Goal: Task Accomplishment & Management: Use online tool/utility

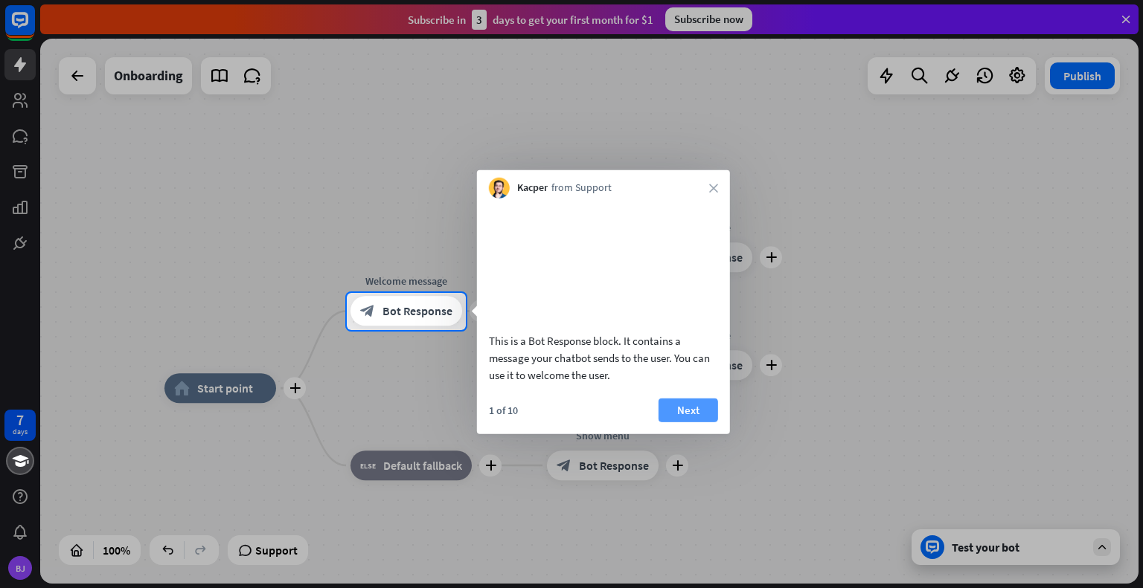
click at [699, 422] on button "Next" at bounding box center [688, 410] width 60 height 24
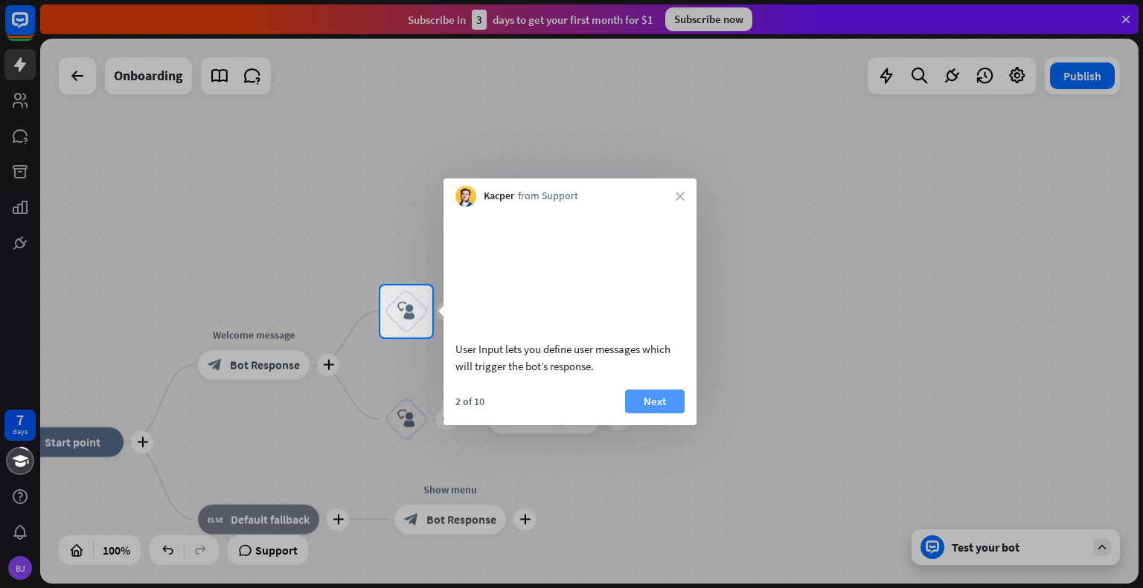
click at [654, 414] on button "Next" at bounding box center [655, 402] width 60 height 24
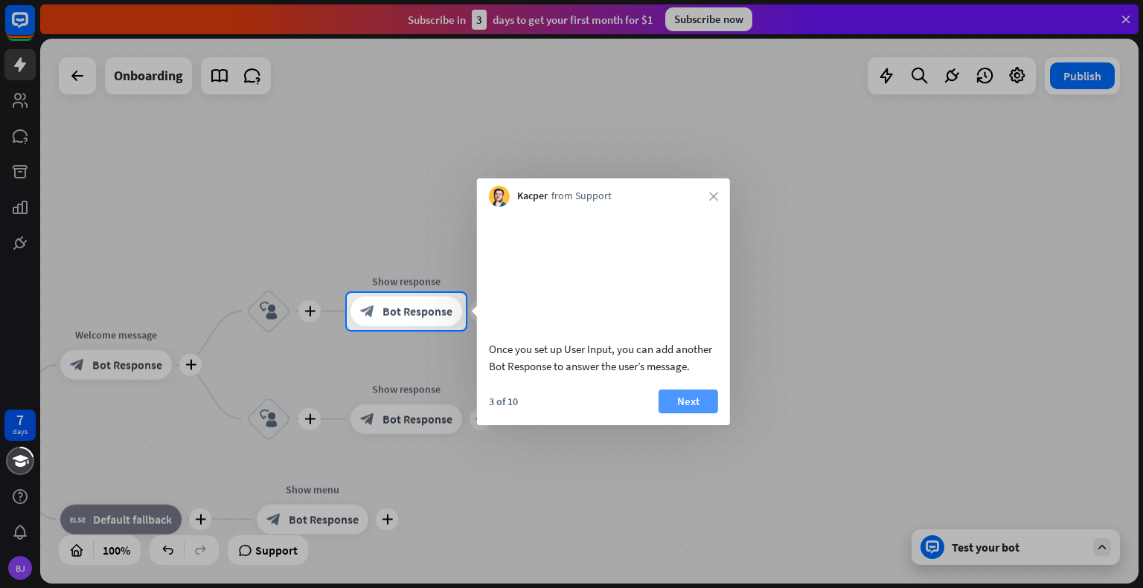
click at [676, 414] on button "Next" at bounding box center [688, 402] width 60 height 24
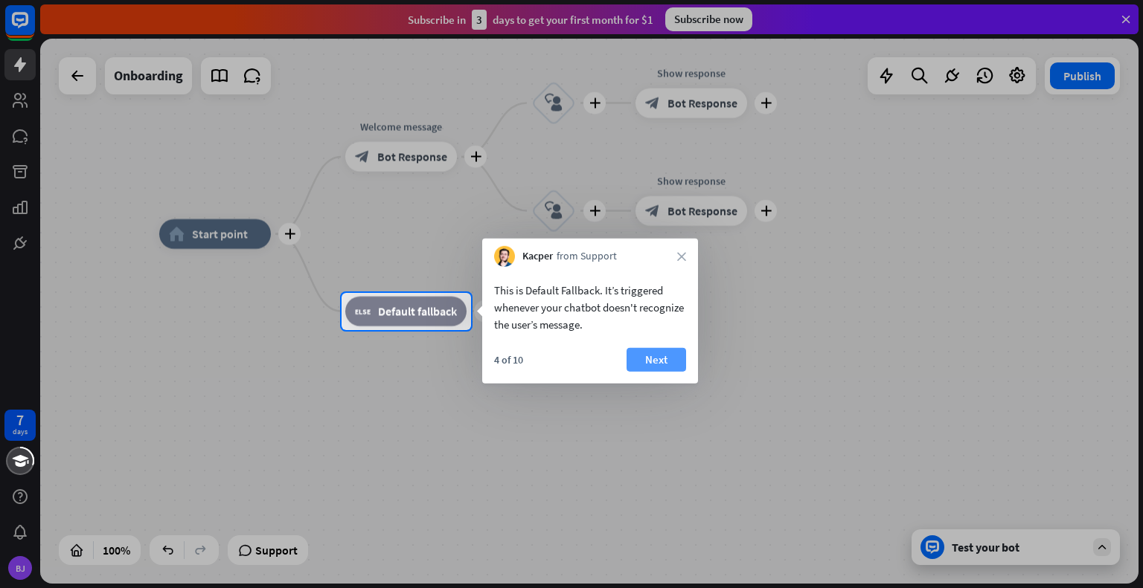
click at [655, 359] on button "Next" at bounding box center [656, 360] width 60 height 24
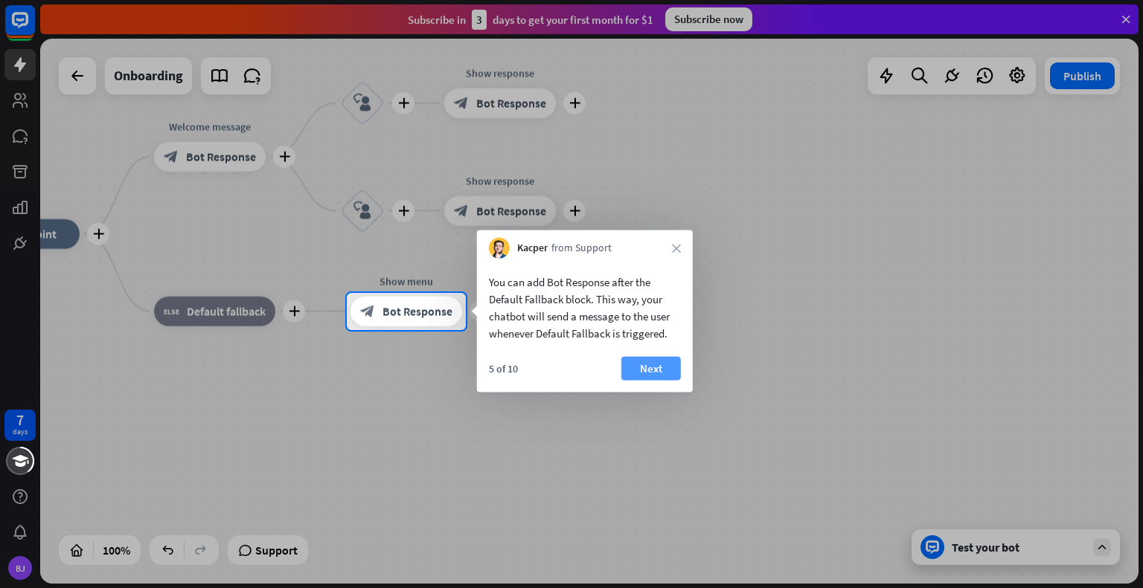
click at [654, 368] on button "Next" at bounding box center [651, 369] width 60 height 24
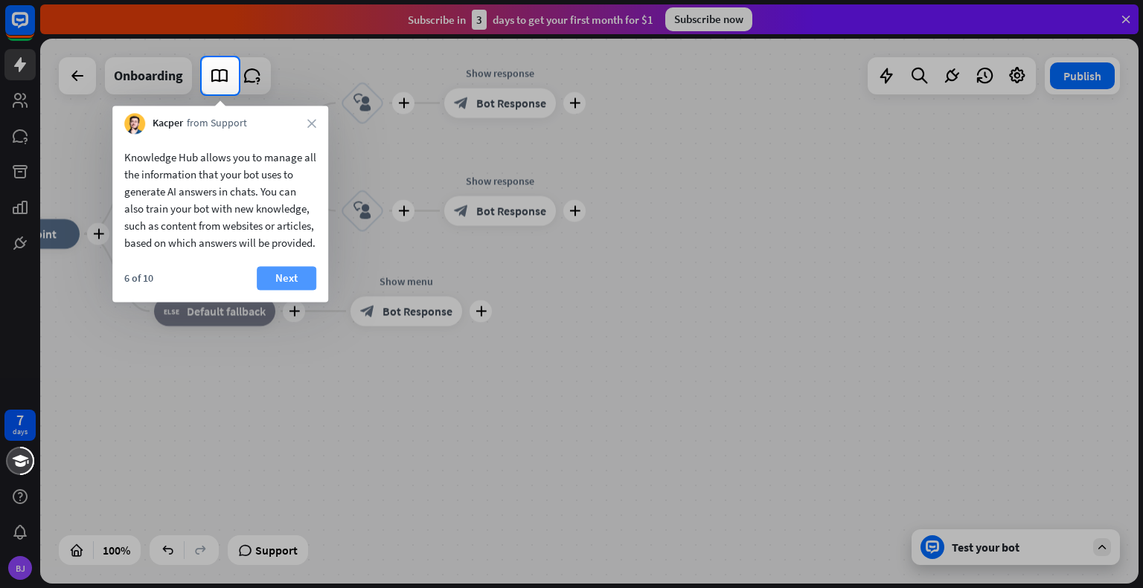
click at [295, 288] on button "Next" at bounding box center [287, 278] width 60 height 24
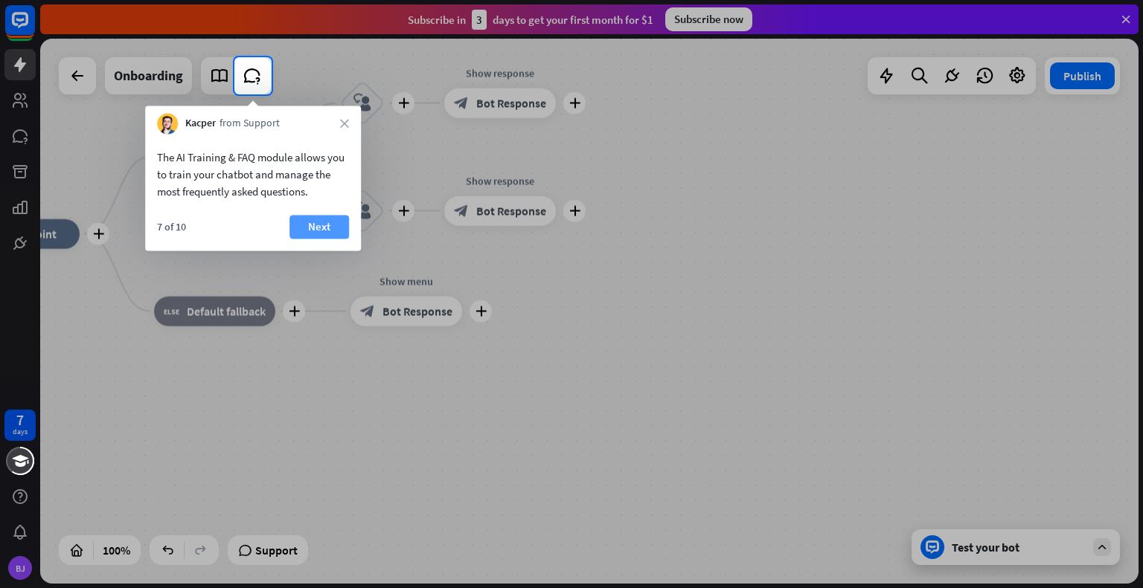
click at [320, 229] on button "Next" at bounding box center [319, 227] width 60 height 24
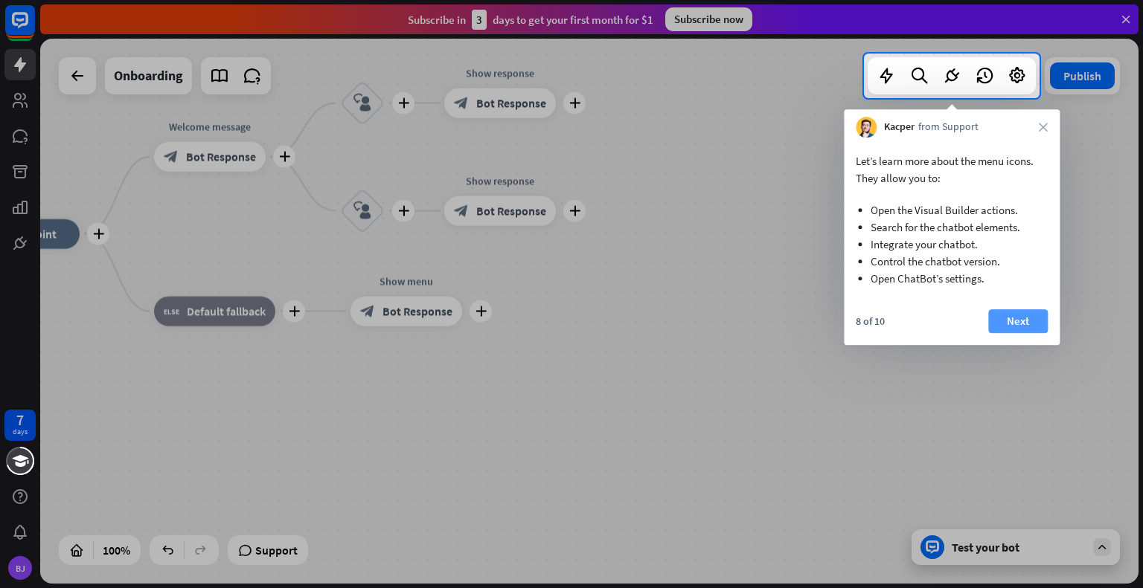
click at [1027, 324] on button "Next" at bounding box center [1018, 321] width 60 height 24
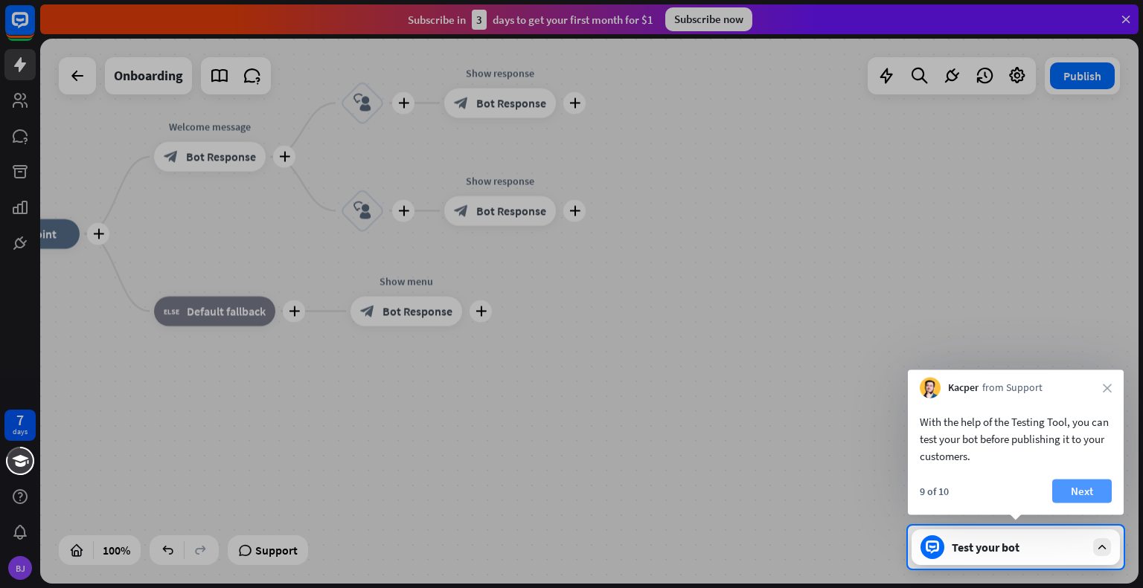
click at [1077, 494] on button "Next" at bounding box center [1082, 492] width 60 height 24
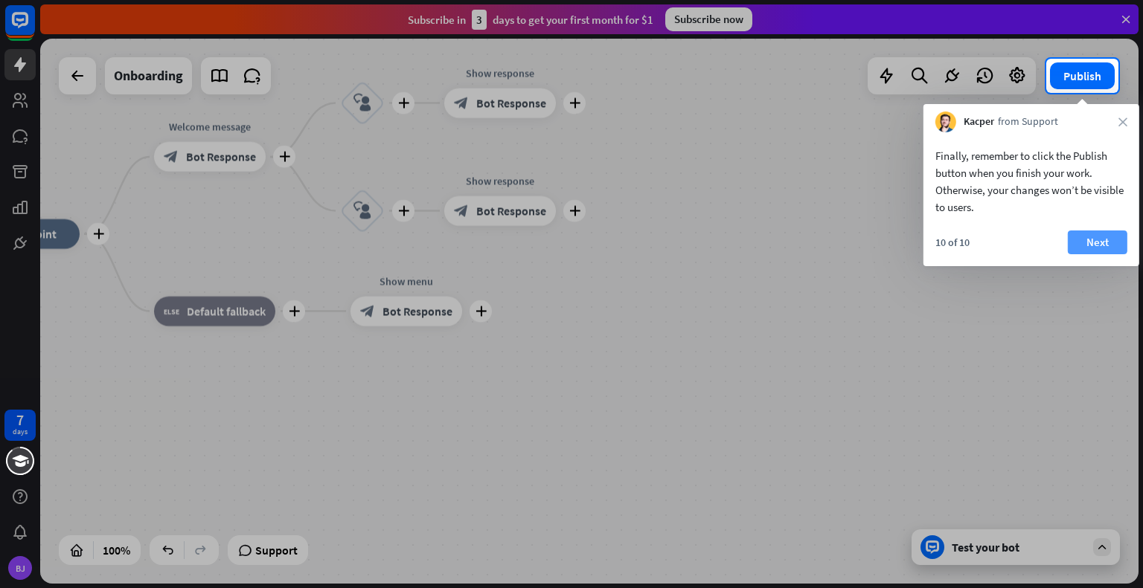
click at [1095, 243] on button "Next" at bounding box center [1098, 243] width 60 height 24
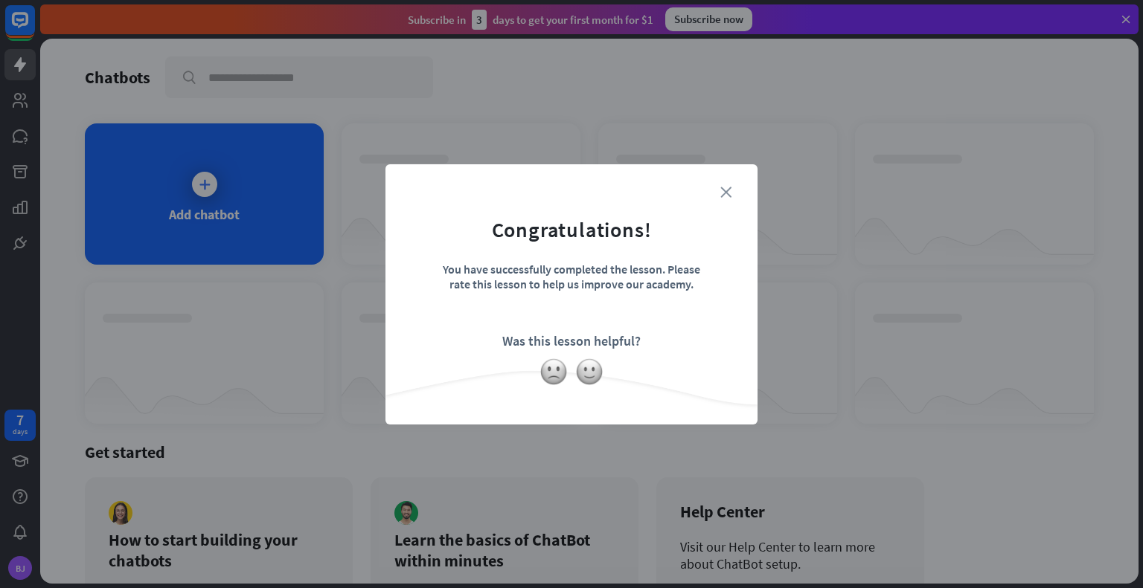
click at [726, 195] on icon "close" at bounding box center [725, 192] width 11 height 11
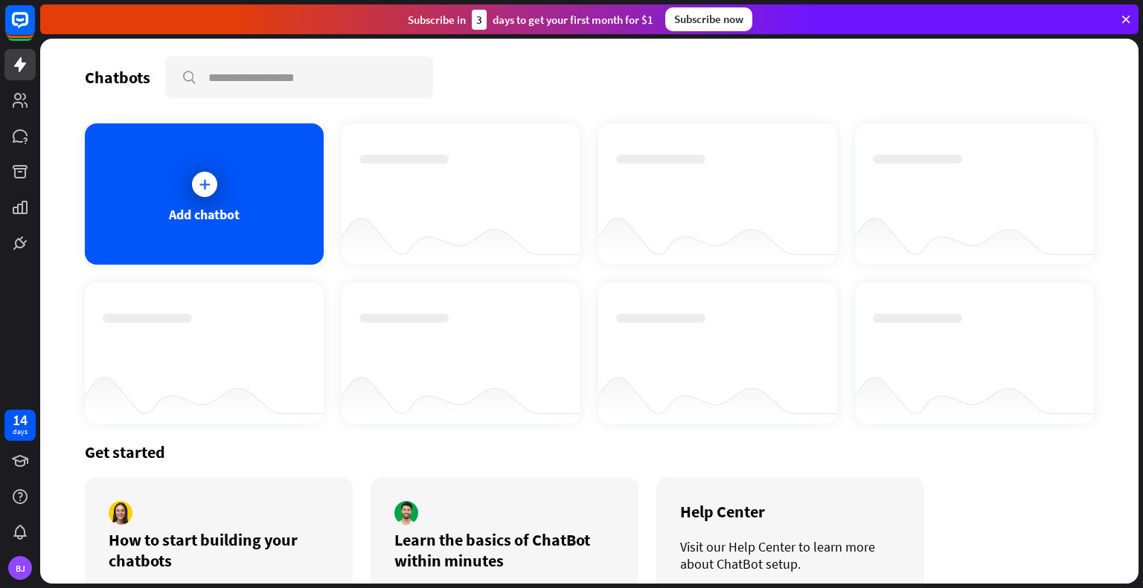
click at [198, 194] on div at bounding box center [204, 184] width 25 height 25
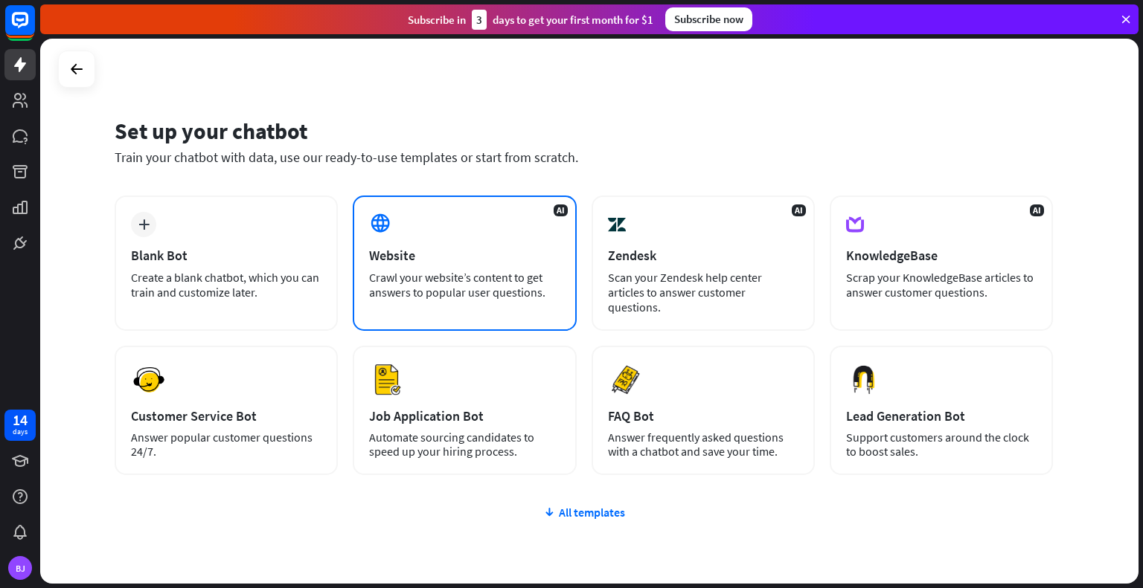
click at [474, 222] on div "AI Website Crawl your website’s content to get answers to popular user question…" at bounding box center [464, 263] width 223 height 135
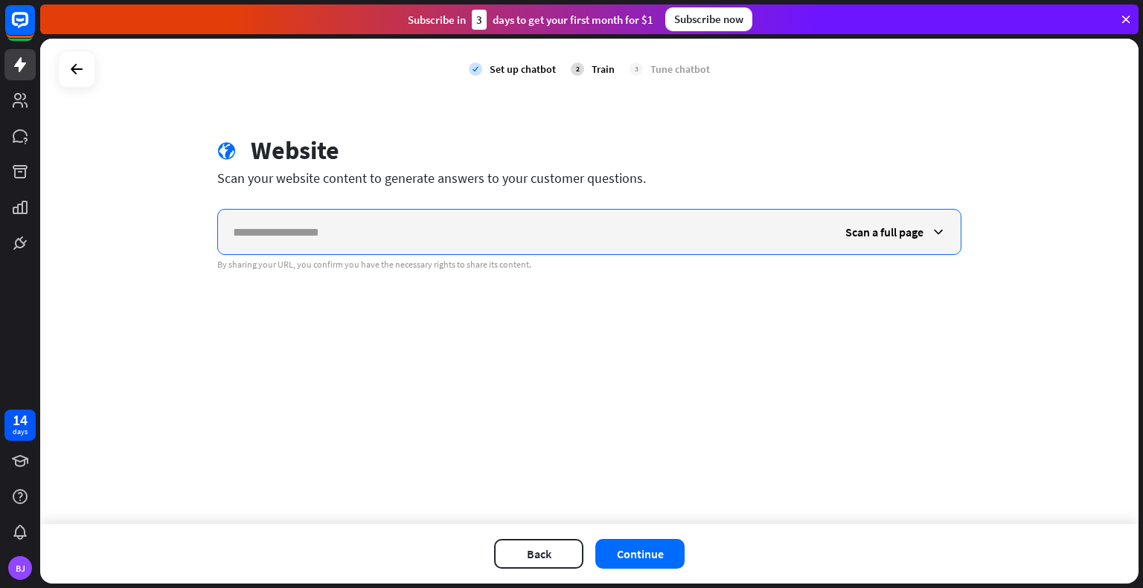
paste input "**********"
type input "**********"
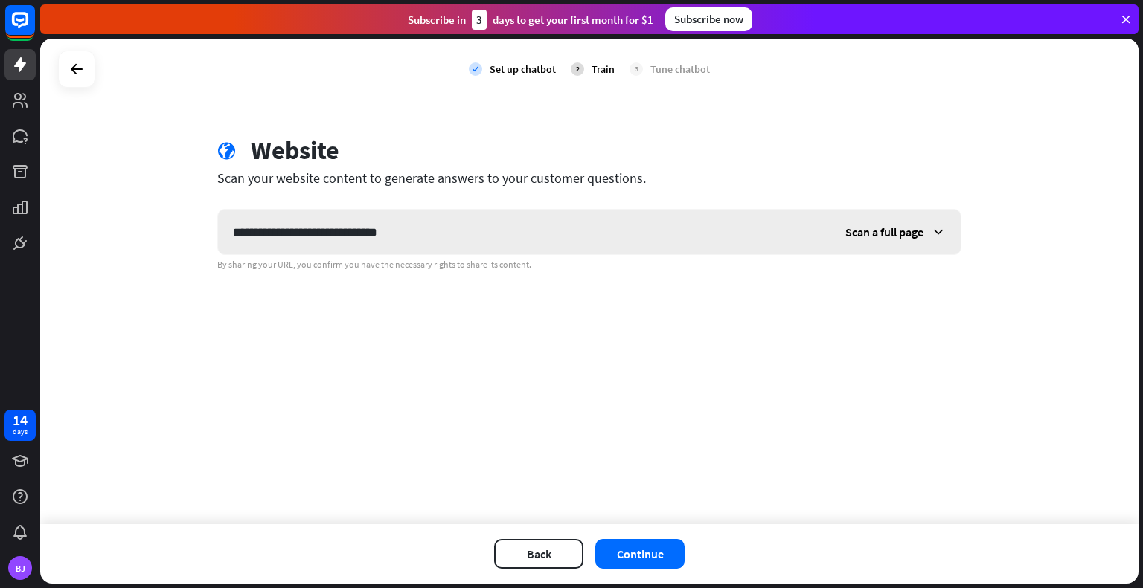
click at [934, 231] on icon at bounding box center [938, 232] width 15 height 15
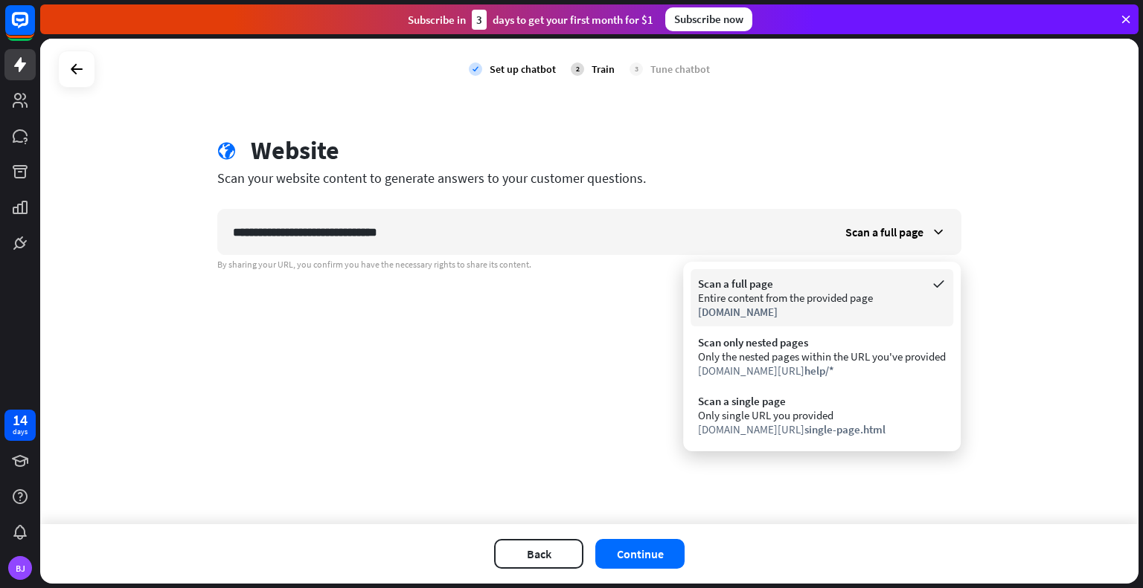
click at [917, 290] on div "Scan a full page" at bounding box center [822, 284] width 248 height 14
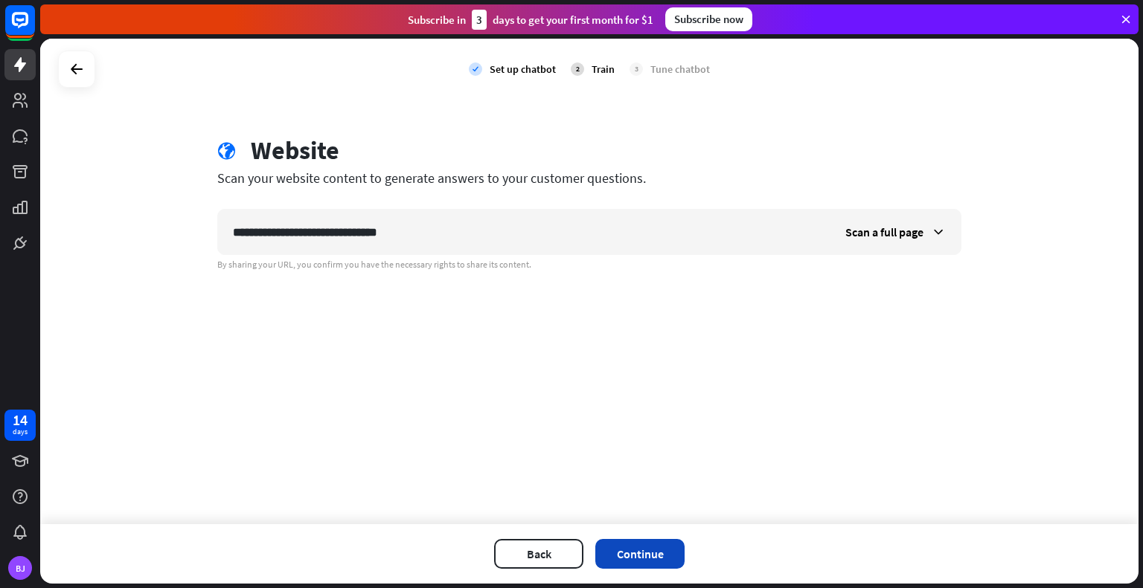
click at [635, 553] on button "Continue" at bounding box center [639, 554] width 89 height 30
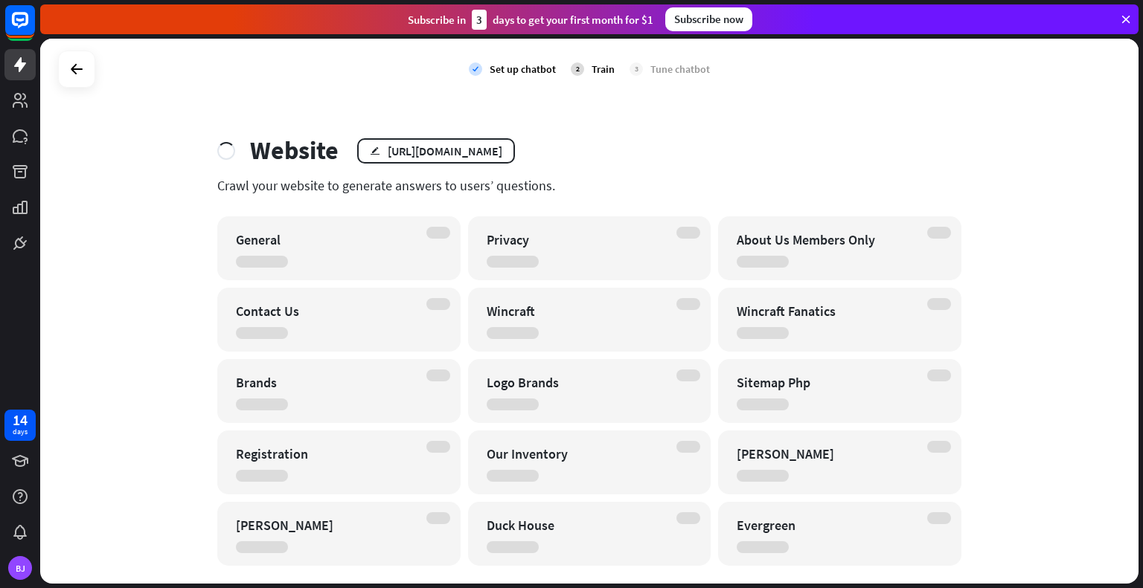
drag, startPoint x: 1142, startPoint y: 187, endPoint x: 1141, endPoint y: 249, distance: 61.8
click at [1141, 249] on div "check Set up chatbot 2 Train 3 Tune chatbot Website edit [URL][DOMAIN_NAME] Cra…" at bounding box center [591, 314] width 1103 height 550
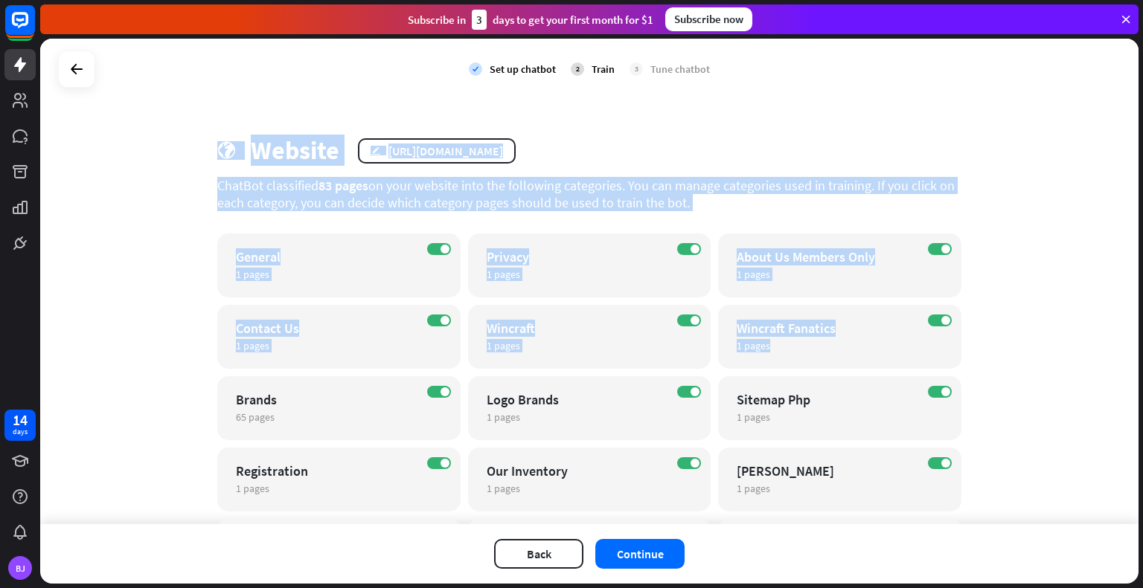
drag, startPoint x: 1139, startPoint y: 234, endPoint x: 1135, endPoint y: 346, distance: 111.7
click at [1135, 346] on div "check Set up chatbot 2 Train 3 Tune chatbot globe Website edit [URL][DOMAIN_NAM…" at bounding box center [591, 314] width 1103 height 550
click at [689, 129] on div "check Set up chatbot 2 Train 3 Tune chatbot globe Website edit [URL][DOMAIN_NAM…" at bounding box center [589, 282] width 1098 height 486
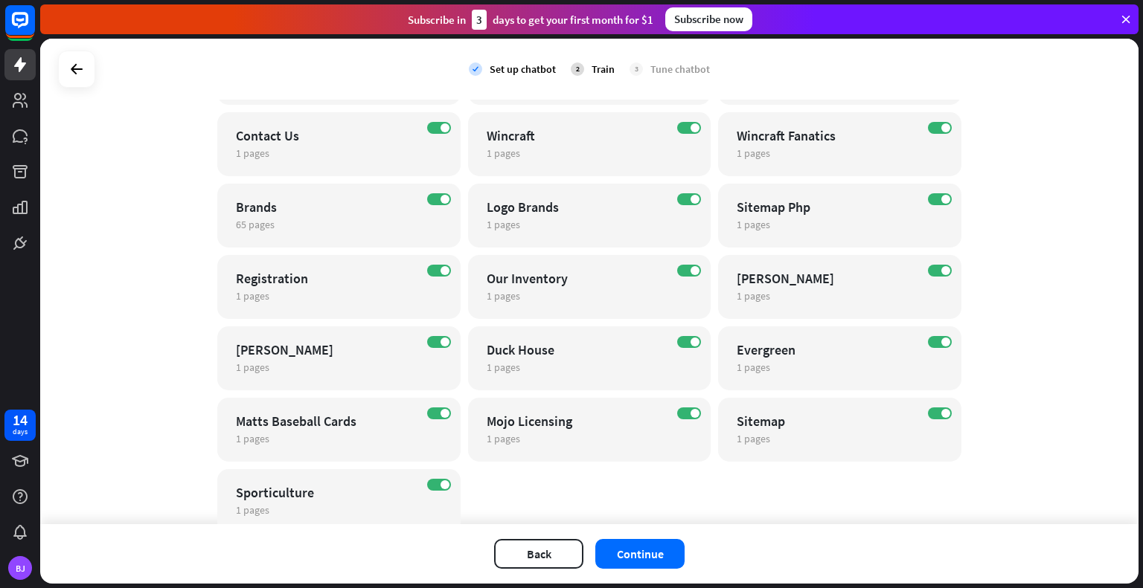
scroll to position [248, 0]
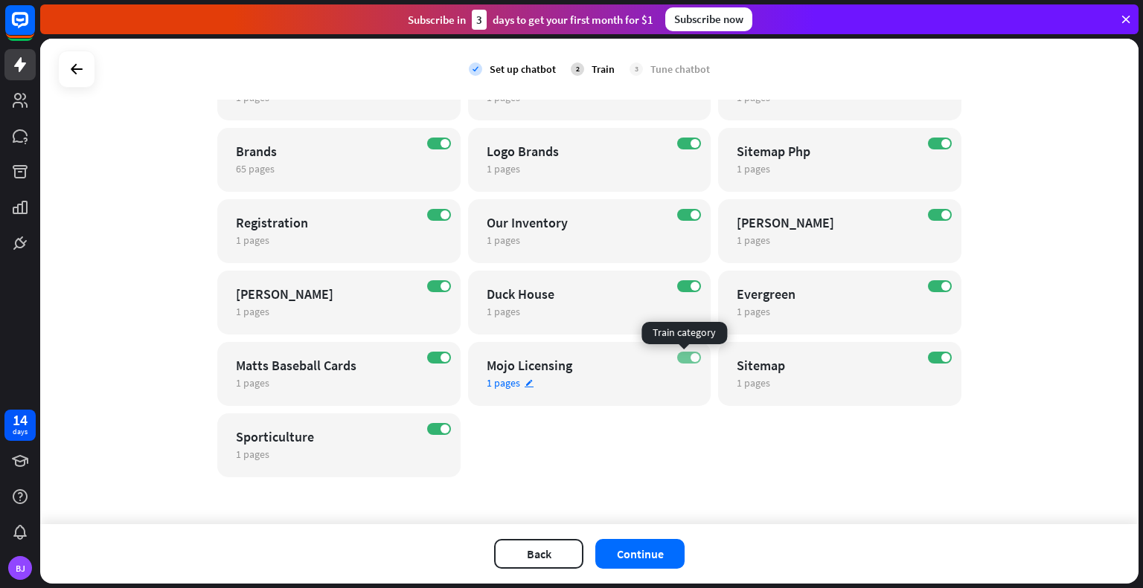
click at [678, 356] on label "ON" at bounding box center [689, 358] width 24 height 12
click at [524, 382] on icon "edit" at bounding box center [529, 384] width 10 height 10
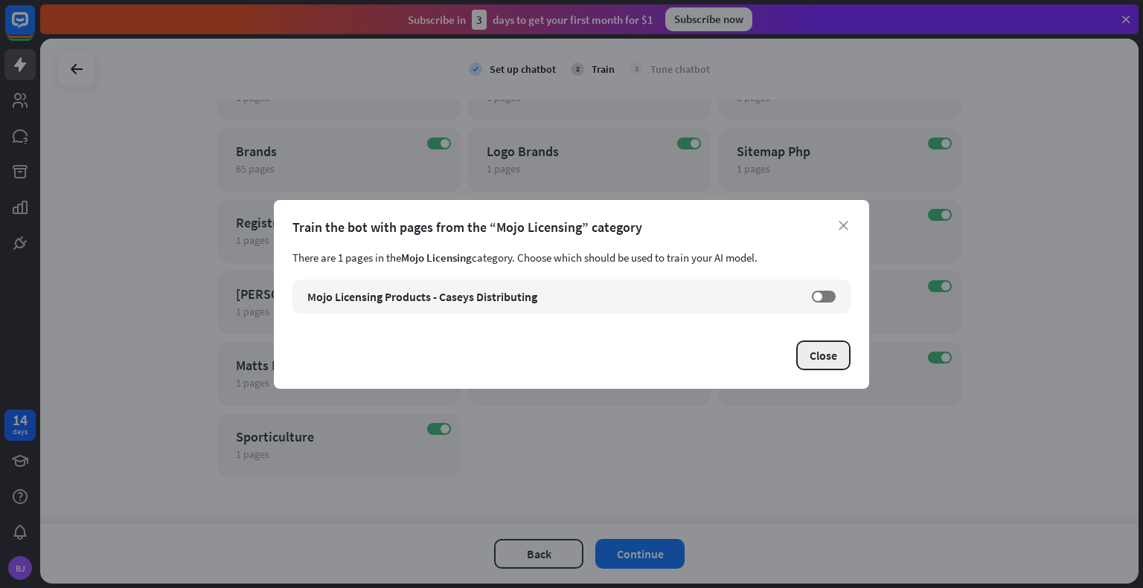
click at [821, 354] on button "Close" at bounding box center [823, 356] width 54 height 30
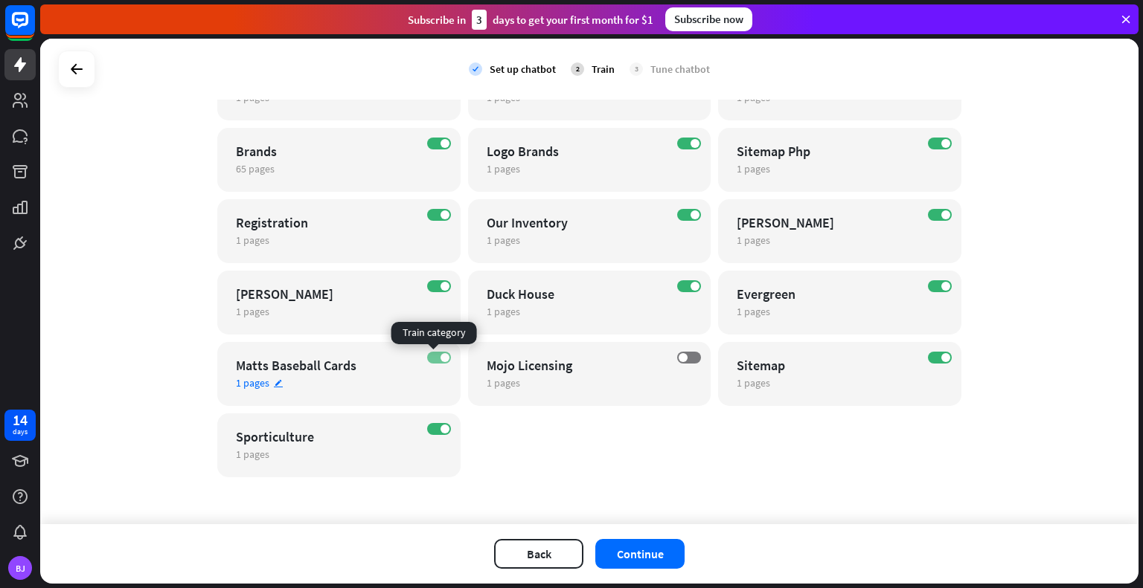
click at [431, 359] on label "ON" at bounding box center [439, 358] width 24 height 12
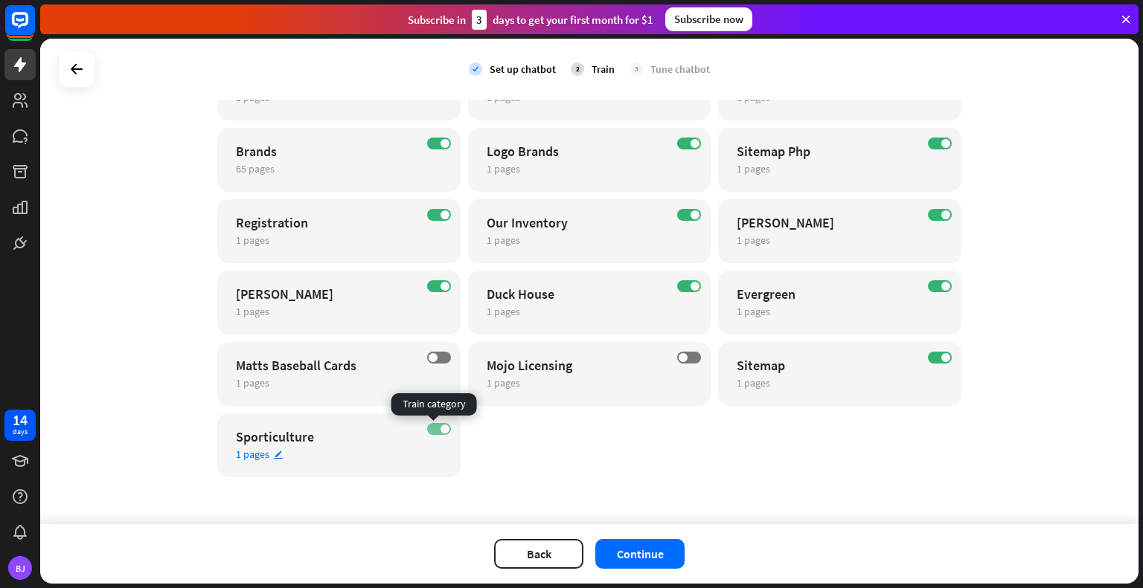
click at [430, 429] on label "ON" at bounding box center [439, 429] width 24 height 12
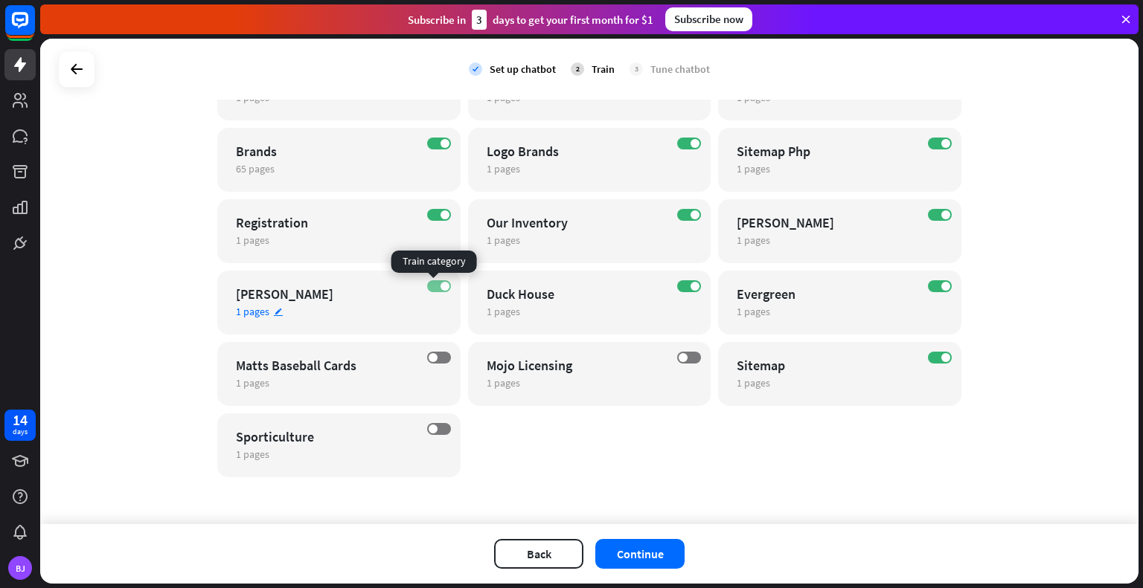
click at [431, 281] on label "ON" at bounding box center [439, 286] width 24 height 12
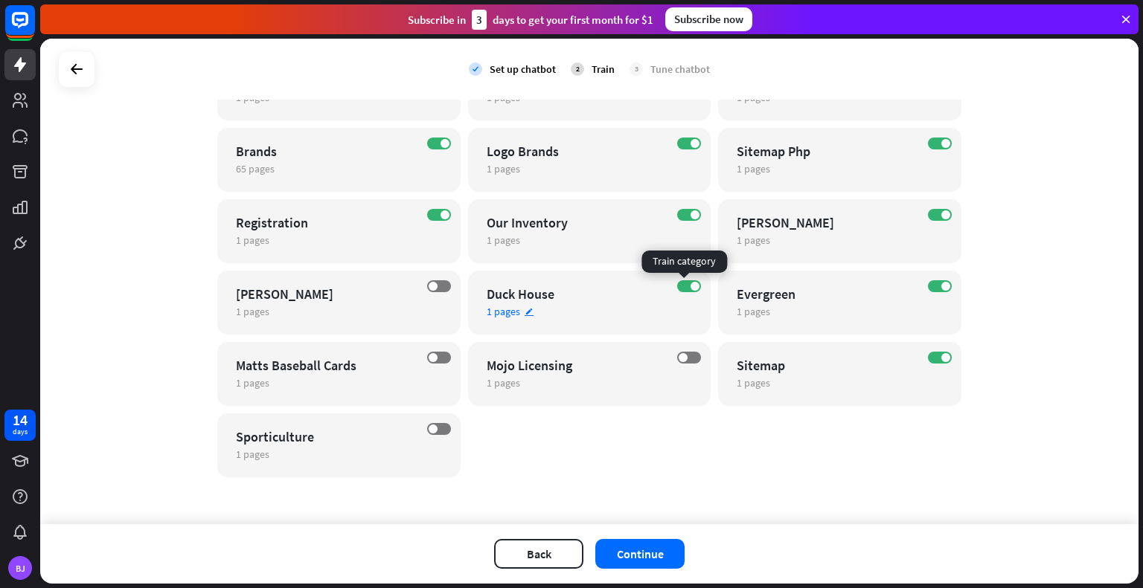
click at [677, 280] on div "ON" at bounding box center [689, 286] width 24 height 12
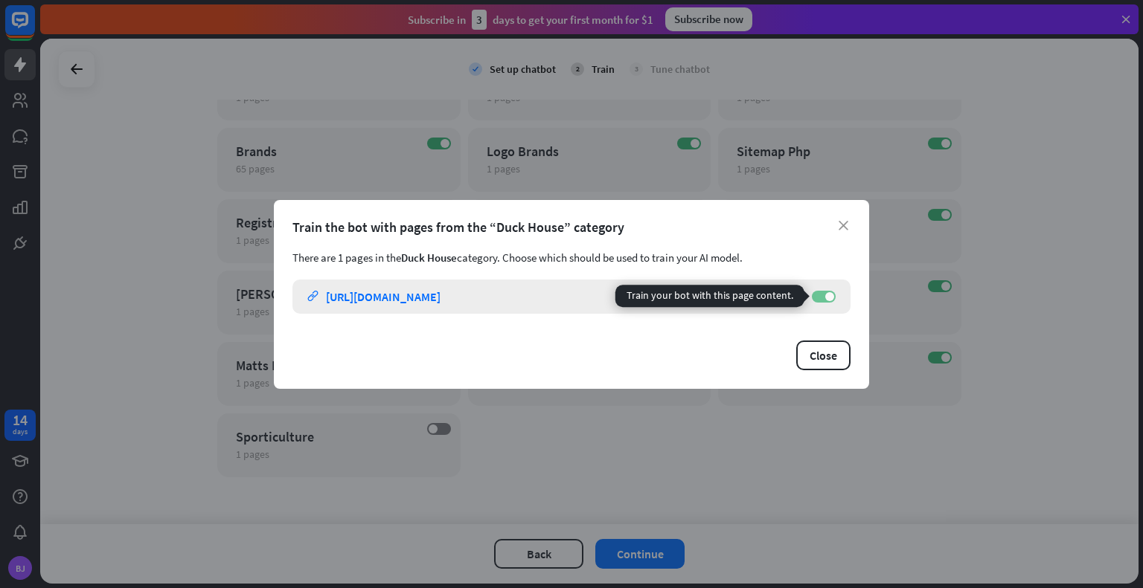
click at [822, 298] on label "ON" at bounding box center [824, 297] width 24 height 12
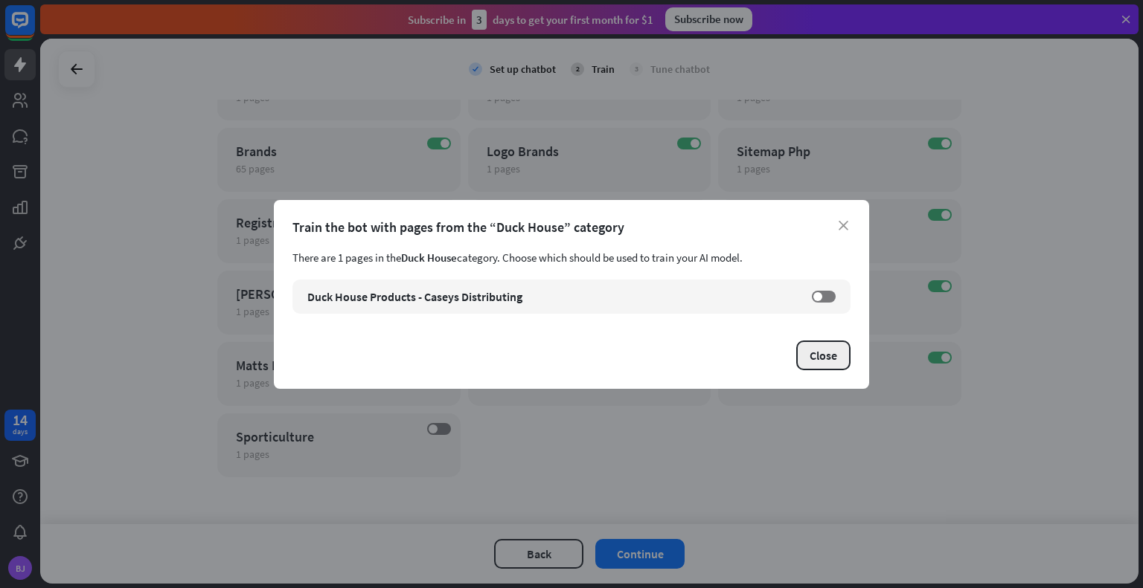
click at [817, 359] on button "Close" at bounding box center [823, 356] width 54 height 30
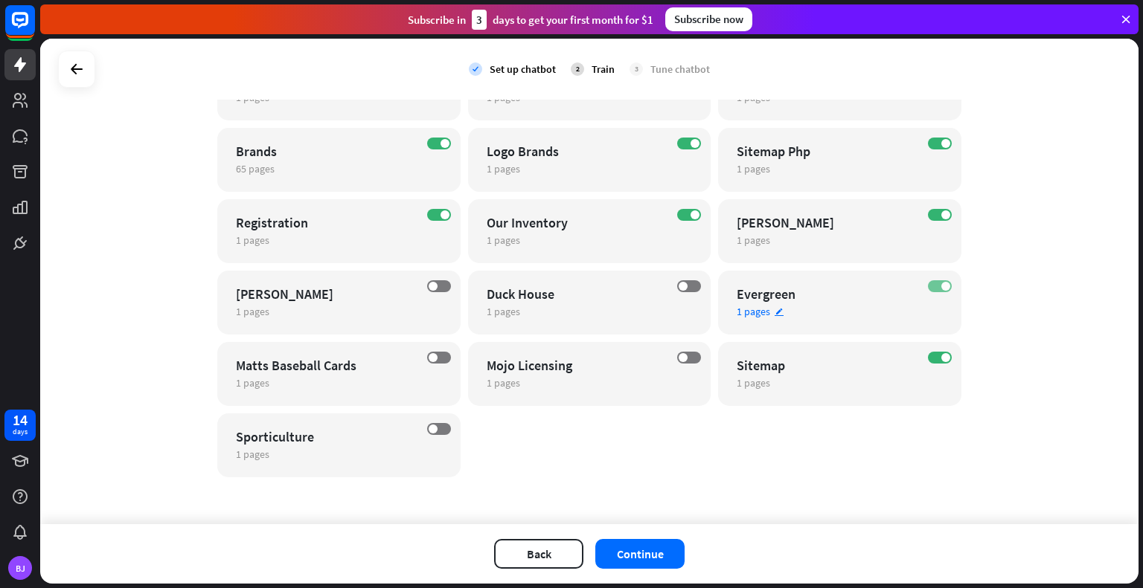
click at [928, 285] on label "ON" at bounding box center [940, 286] width 24 height 12
click at [928, 356] on label "ON" at bounding box center [940, 358] width 24 height 12
click at [930, 215] on label "ON" at bounding box center [940, 215] width 24 height 12
click at [681, 214] on label "ON" at bounding box center [689, 215] width 24 height 12
click at [428, 214] on label "ON" at bounding box center [439, 215] width 24 height 12
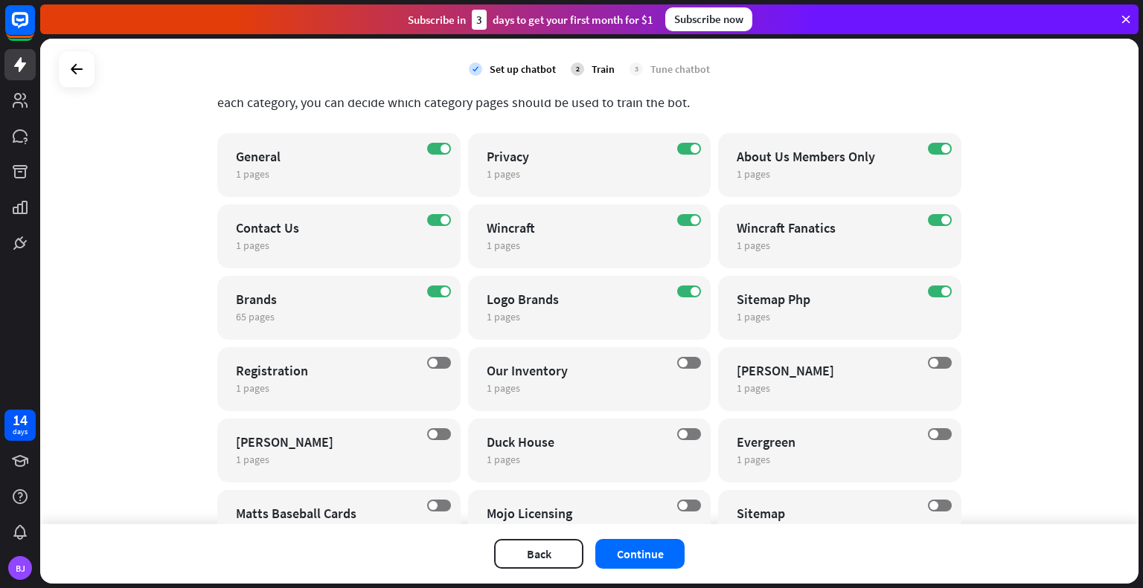
scroll to position [86, 0]
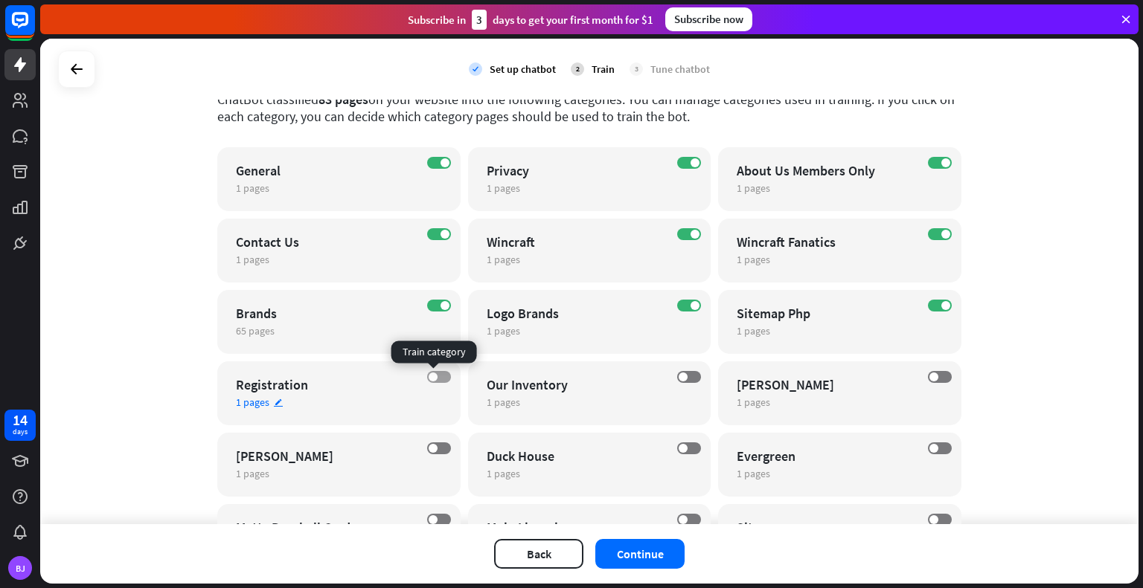
click at [437, 376] on label "OFF" at bounding box center [439, 377] width 24 height 12
click at [689, 371] on label "OFF" at bounding box center [689, 377] width 24 height 12
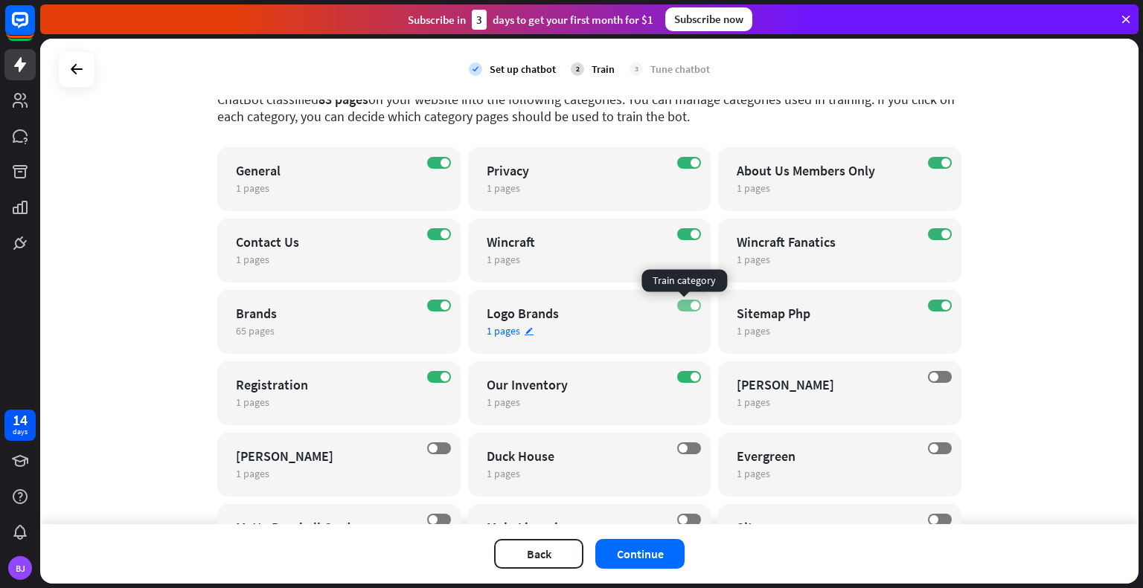
click at [680, 304] on label "ON" at bounding box center [689, 306] width 24 height 12
click at [928, 304] on label "ON" at bounding box center [940, 306] width 24 height 12
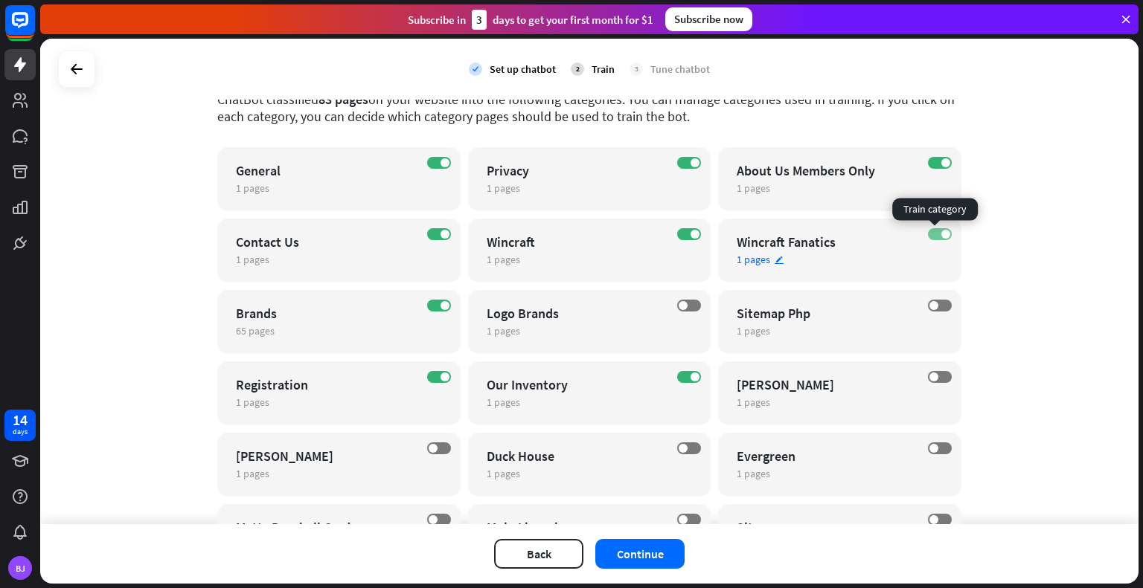
click at [929, 231] on label "ON" at bounding box center [940, 234] width 24 height 12
click at [684, 234] on label "ON" at bounding box center [689, 234] width 24 height 12
click at [427, 303] on label "ON" at bounding box center [439, 306] width 24 height 12
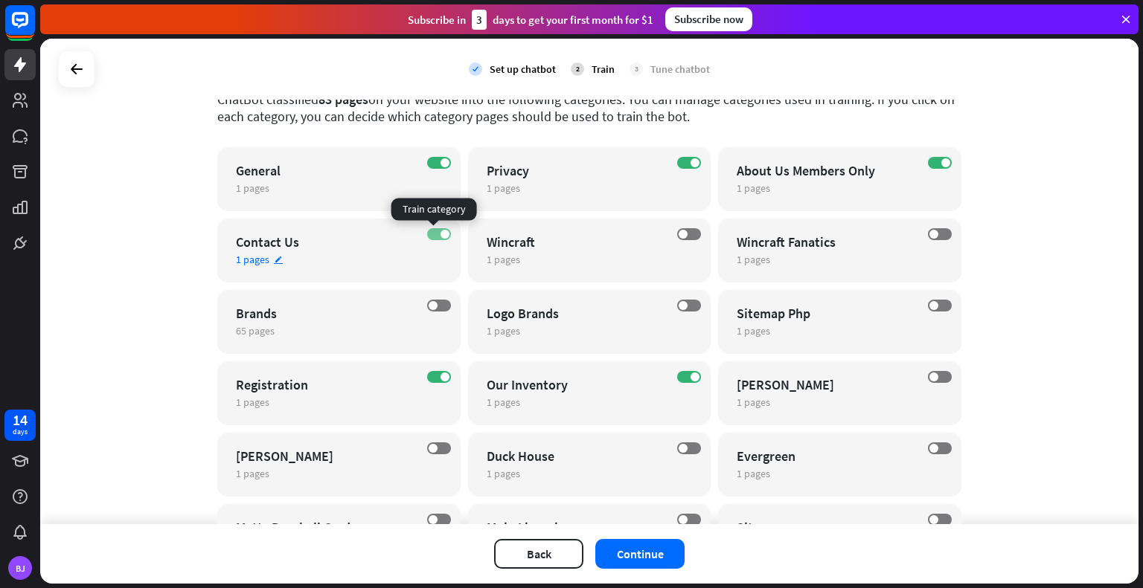
click at [431, 231] on label "ON" at bounding box center [439, 234] width 24 height 12
click at [431, 231] on label "OFF" at bounding box center [439, 234] width 24 height 12
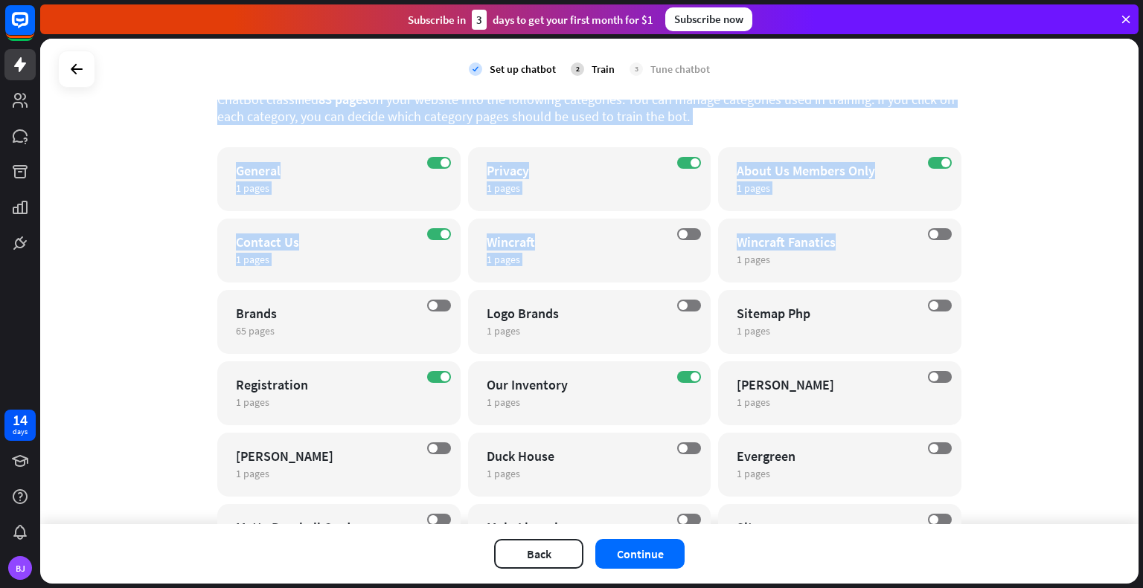
drag, startPoint x: 1140, startPoint y: 222, endPoint x: 1142, endPoint y: 102, distance: 120.5
click at [1142, 102] on div "check Set up chatbot 2 Train 3 Tune chatbot globe Website edit [URL][DOMAIN_NAM…" at bounding box center [591, 314] width 1103 height 550
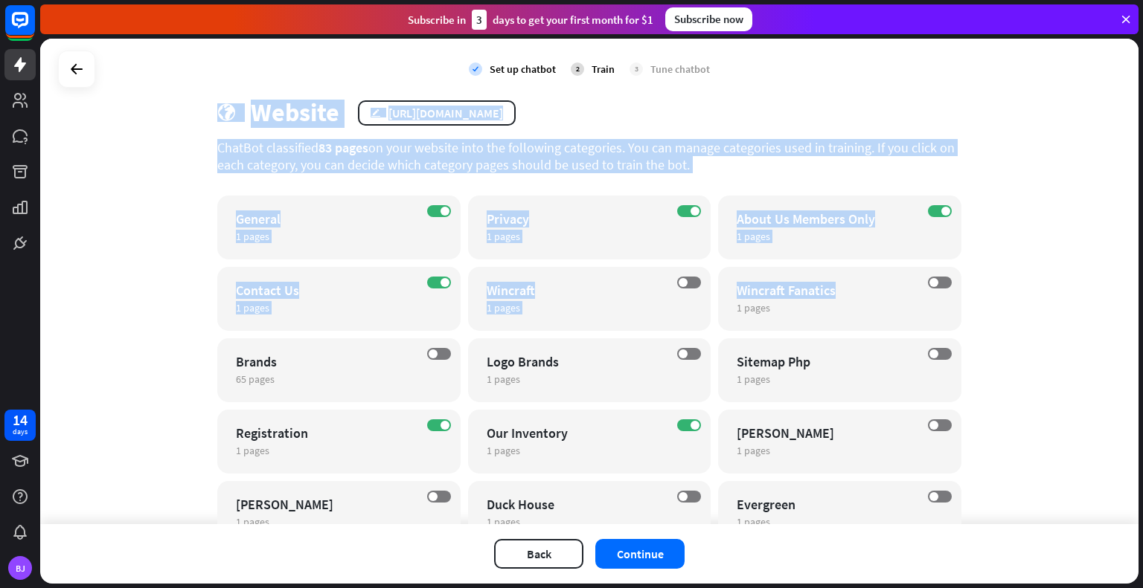
scroll to position [0, 0]
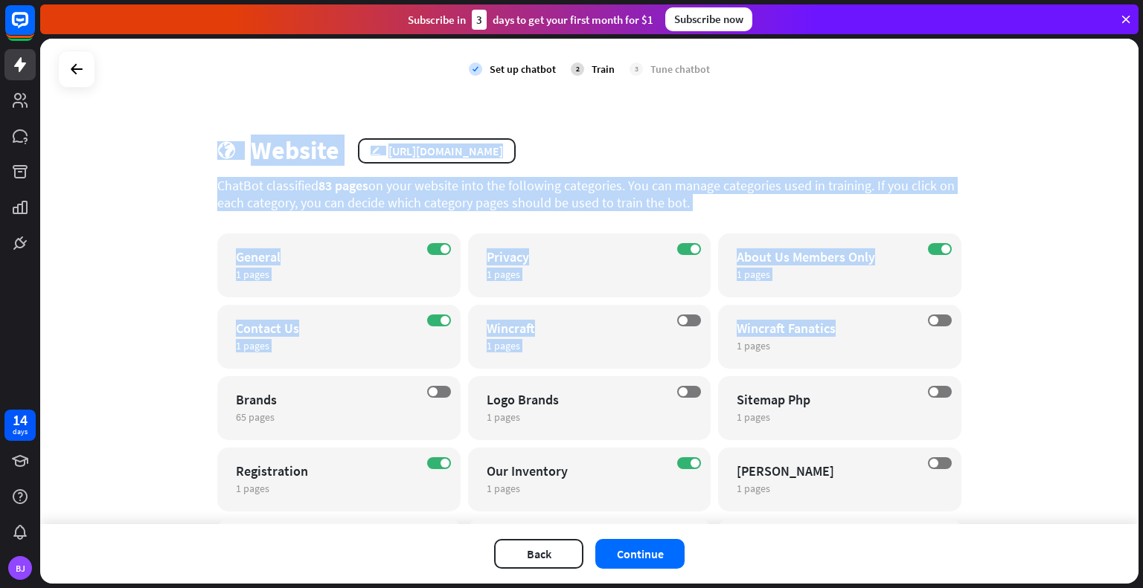
click at [731, 132] on div "check Set up chatbot 2 Train 3 Tune chatbot globe Website edit [URL][DOMAIN_NAM…" at bounding box center [589, 282] width 1098 height 486
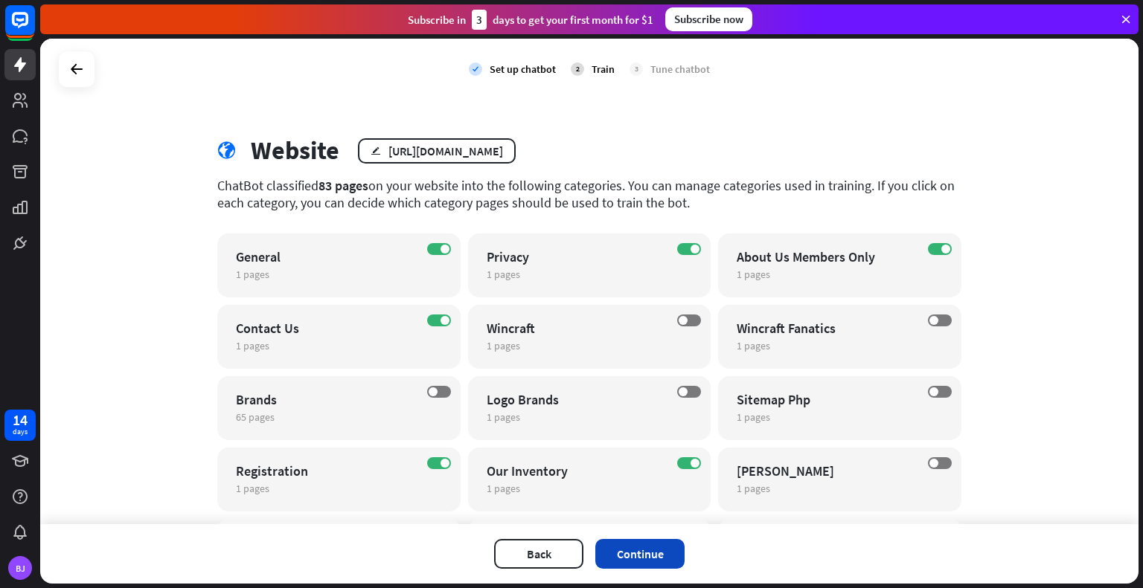
click at [635, 549] on button "Continue" at bounding box center [639, 554] width 89 height 30
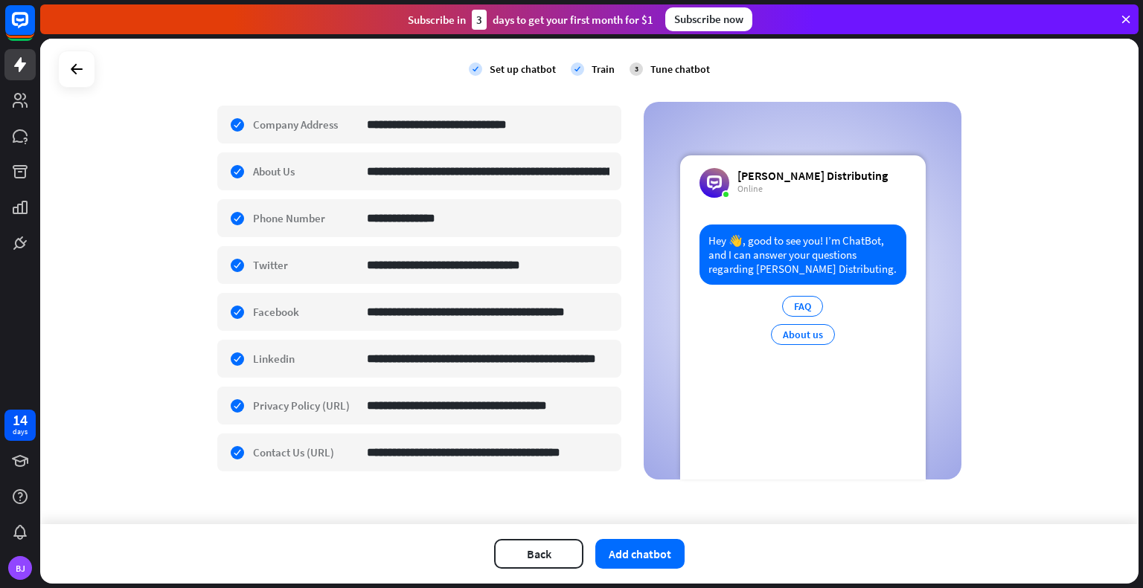
scroll to position [318, 0]
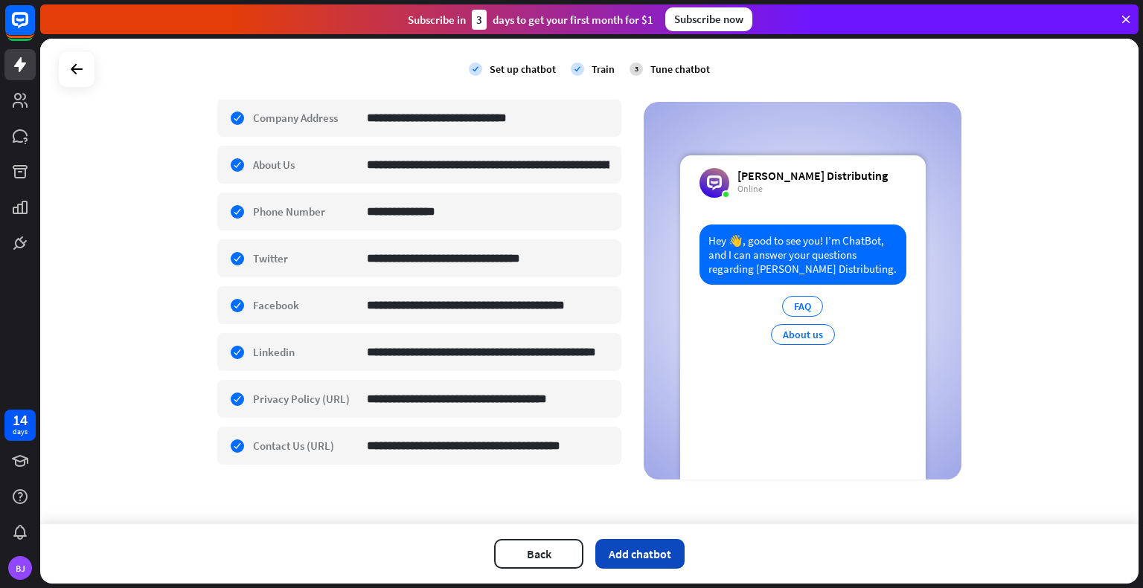
click at [643, 549] on button "Add chatbot" at bounding box center [639, 554] width 89 height 30
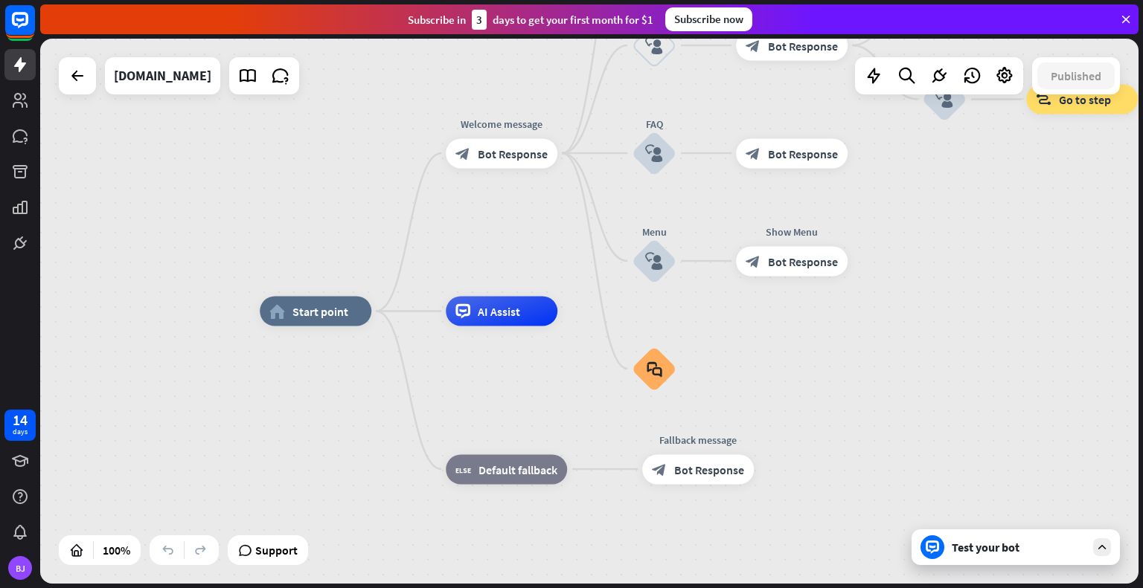
click at [1010, 547] on div "Test your bot" at bounding box center [1019, 547] width 134 height 15
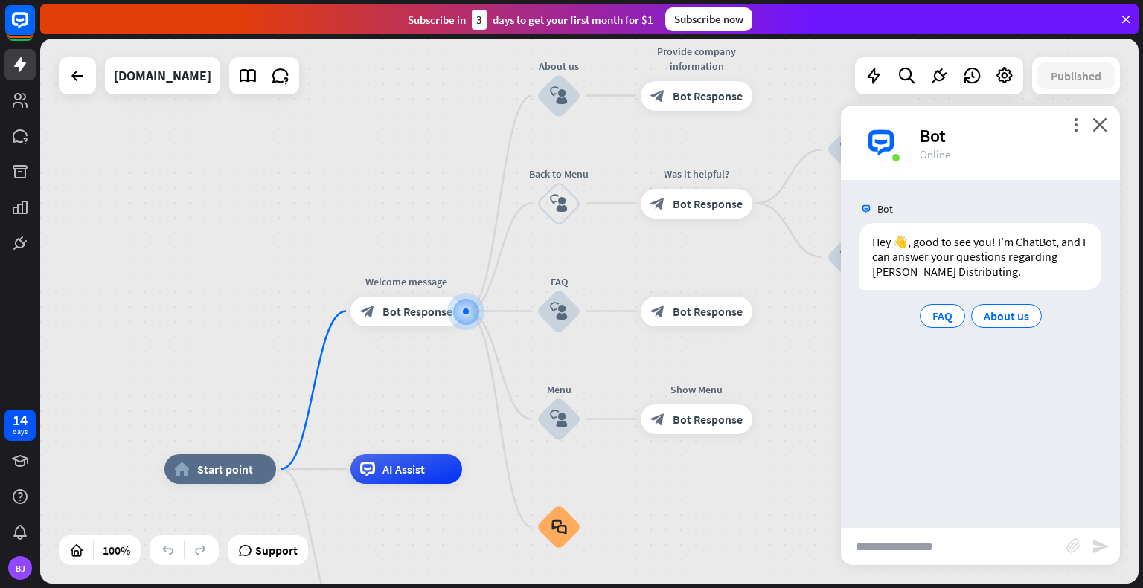
click at [944, 546] on input "text" at bounding box center [953, 546] width 225 height 37
type input "**********"
click at [1109, 539] on div "**********" at bounding box center [980, 546] width 279 height 38
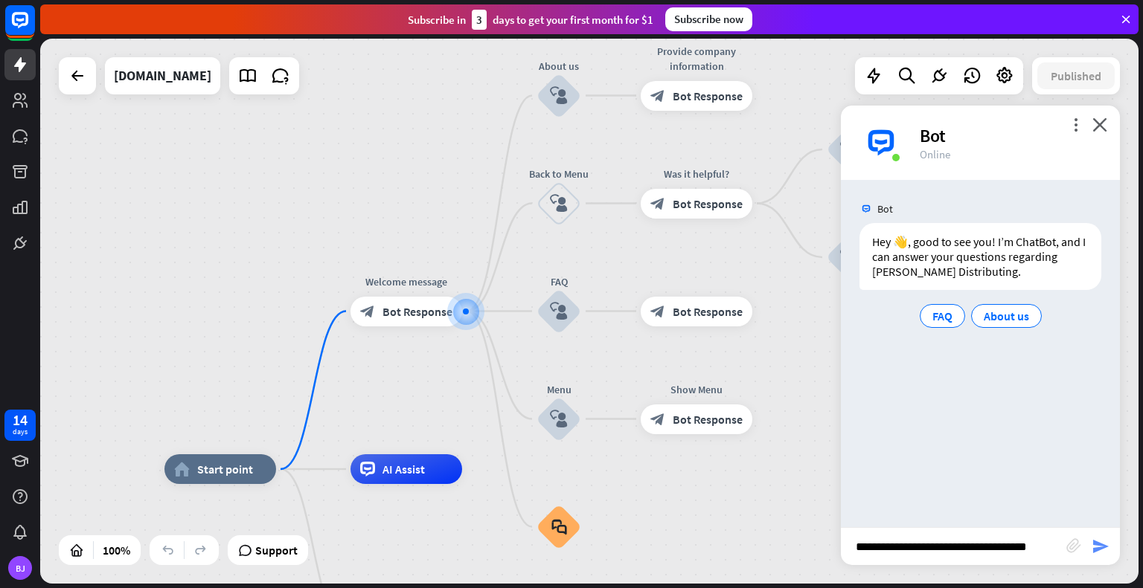
click at [1100, 547] on icon "send" at bounding box center [1100, 547] width 18 height 18
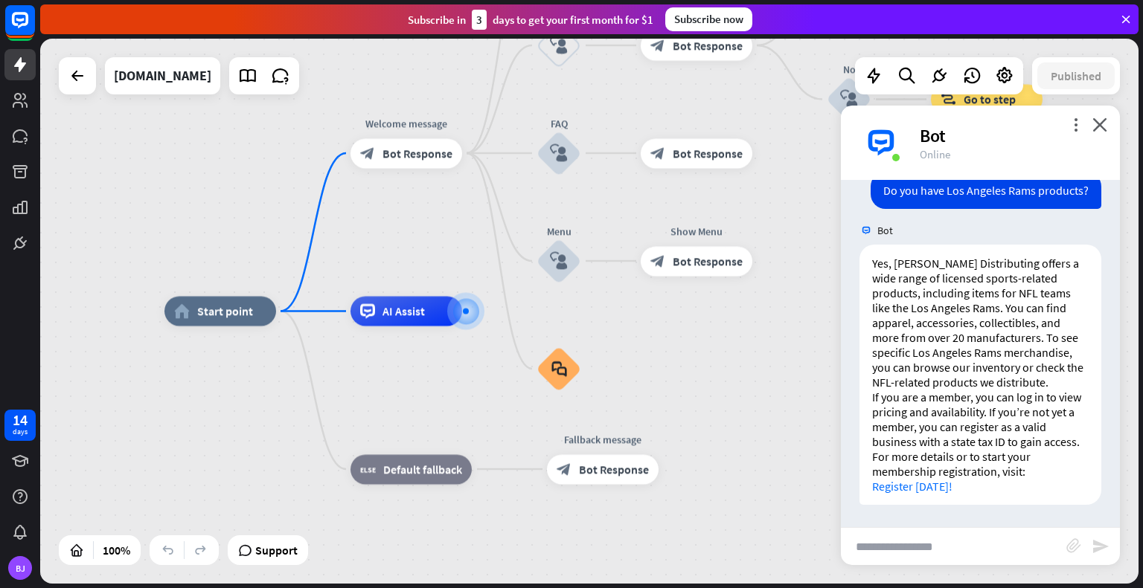
scroll to position [161, 0]
click at [925, 493] on link "Register [DATE]!" at bounding box center [912, 486] width 80 height 15
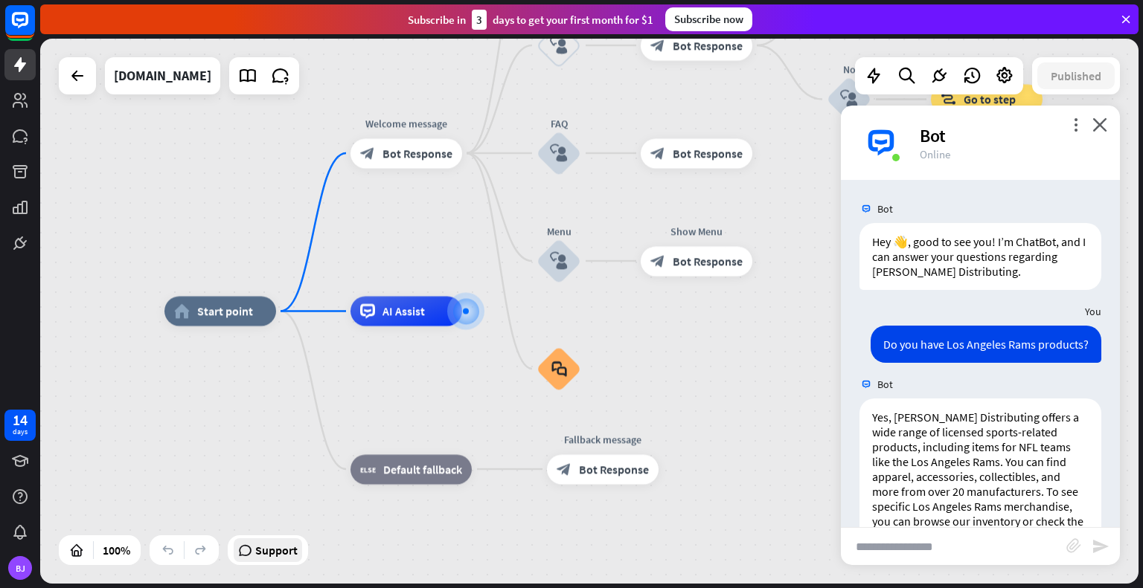
click at [277, 562] on span "Support" at bounding box center [276, 551] width 42 height 24
click at [257, 80] on icon at bounding box center [247, 75] width 19 height 19
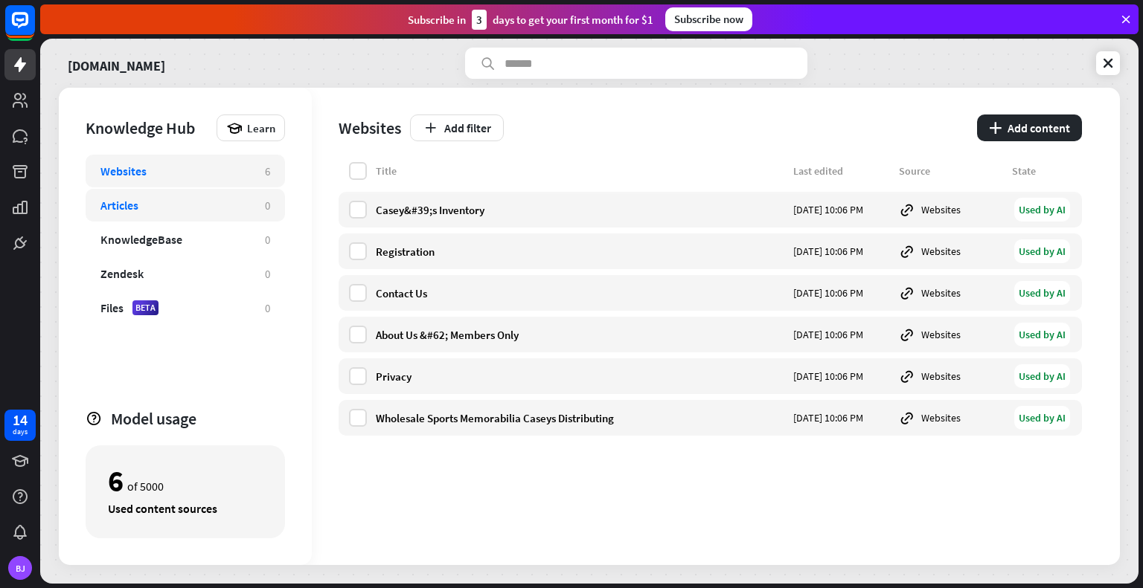
click at [223, 203] on div "Articles" at bounding box center [175, 205] width 150 height 15
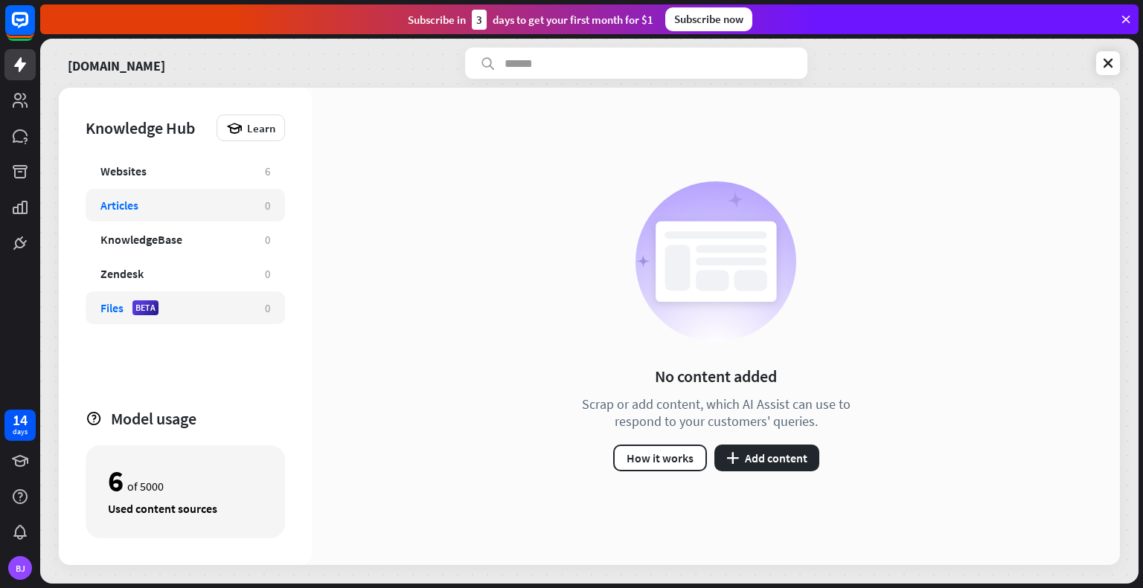
click at [187, 292] on div "Files BETA 0" at bounding box center [185, 308] width 199 height 33
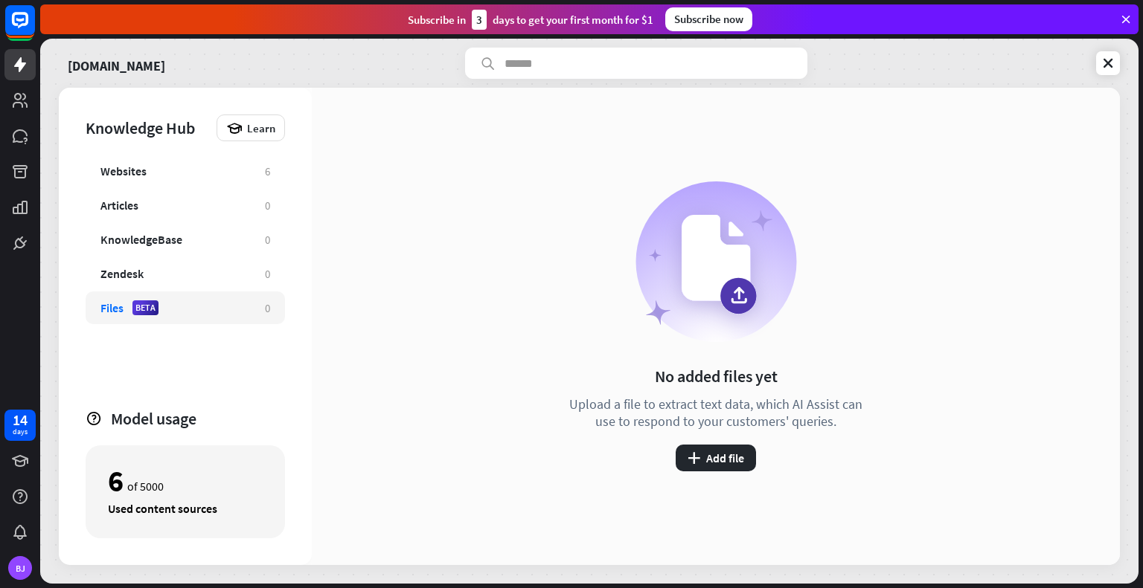
click at [188, 306] on div "Files BETA" at bounding box center [175, 308] width 150 height 15
click at [155, 242] on div "KnowledgeBase" at bounding box center [141, 239] width 82 height 15
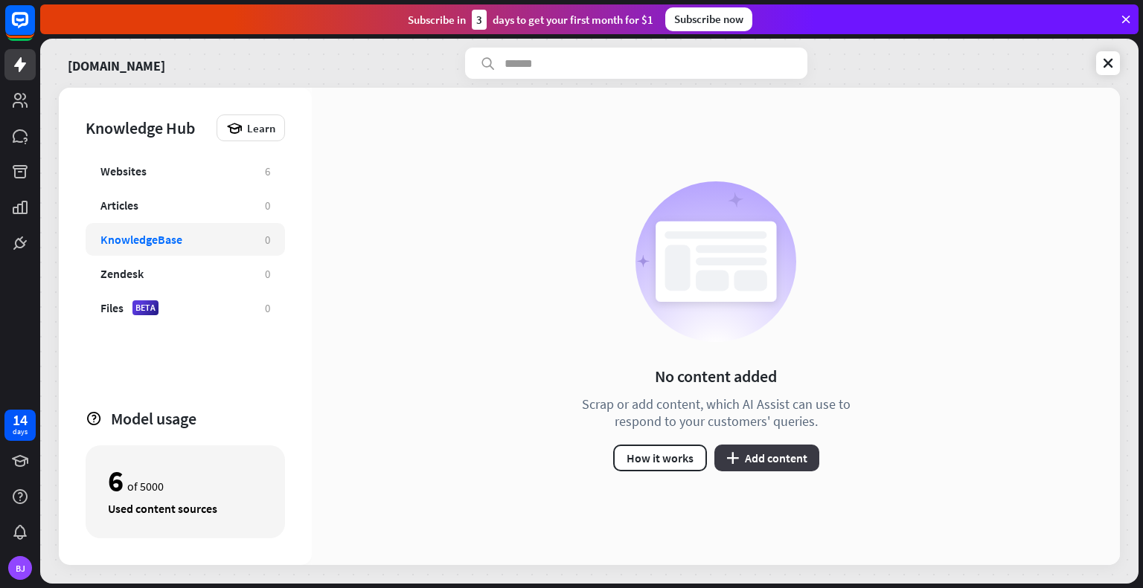
click at [753, 456] on button "plus Add content" at bounding box center [766, 458] width 105 height 27
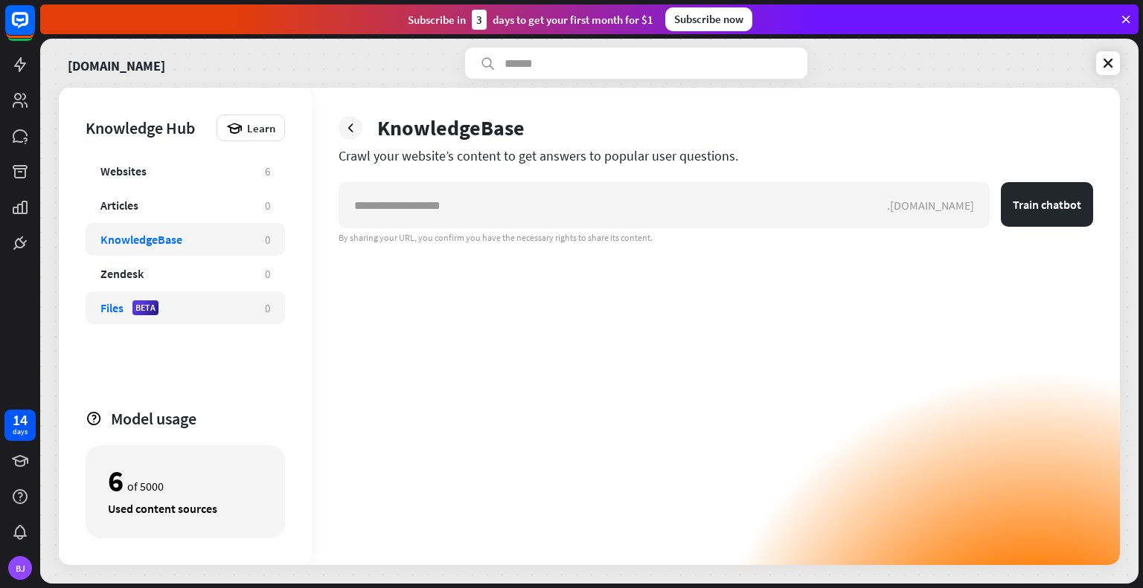
click at [221, 309] on div "Files BETA" at bounding box center [175, 308] width 150 height 15
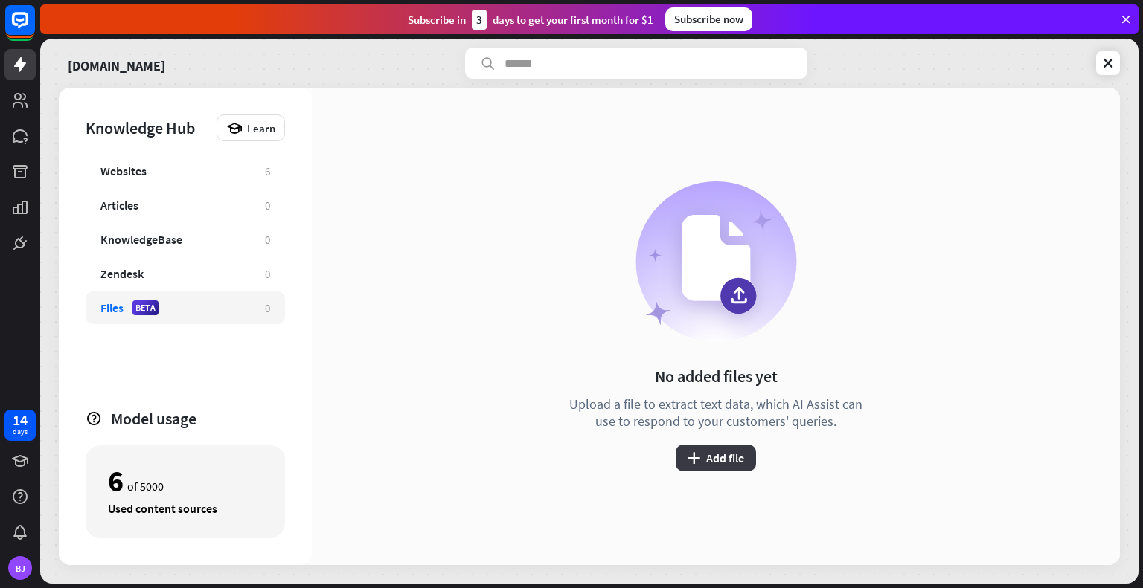
click at [711, 449] on button "plus Add file" at bounding box center [716, 458] width 80 height 27
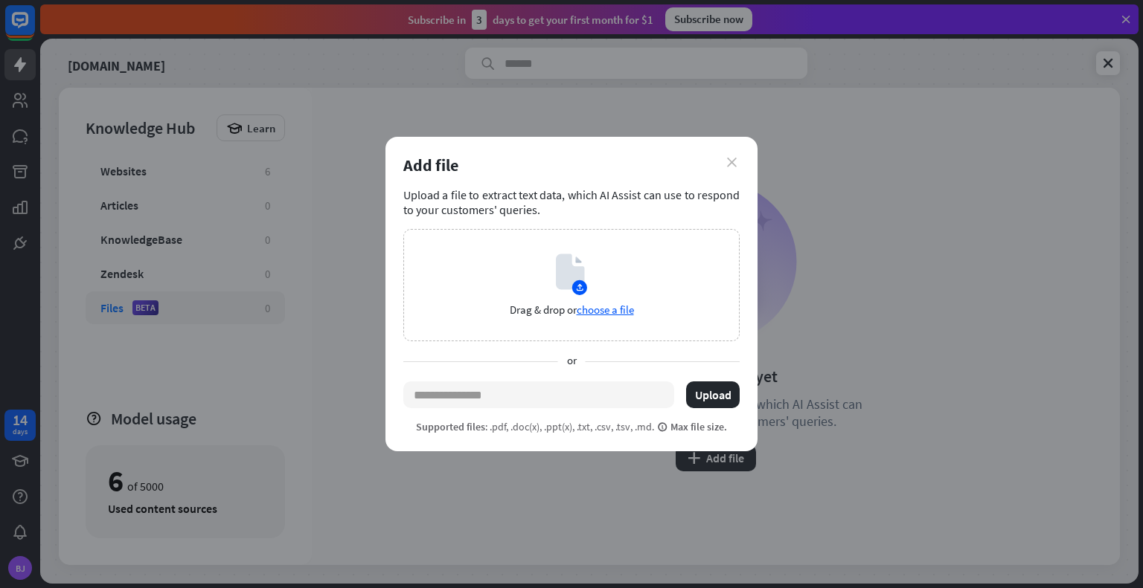
click at [731, 161] on icon "close" at bounding box center [732, 163] width 10 height 10
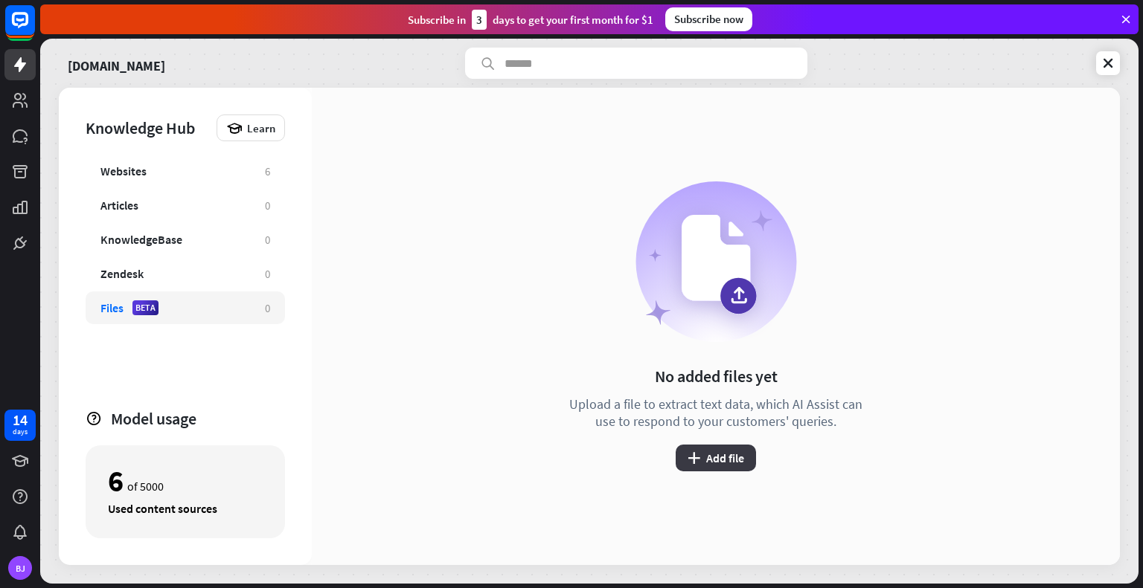
click at [705, 452] on button "plus Add file" at bounding box center [716, 458] width 80 height 27
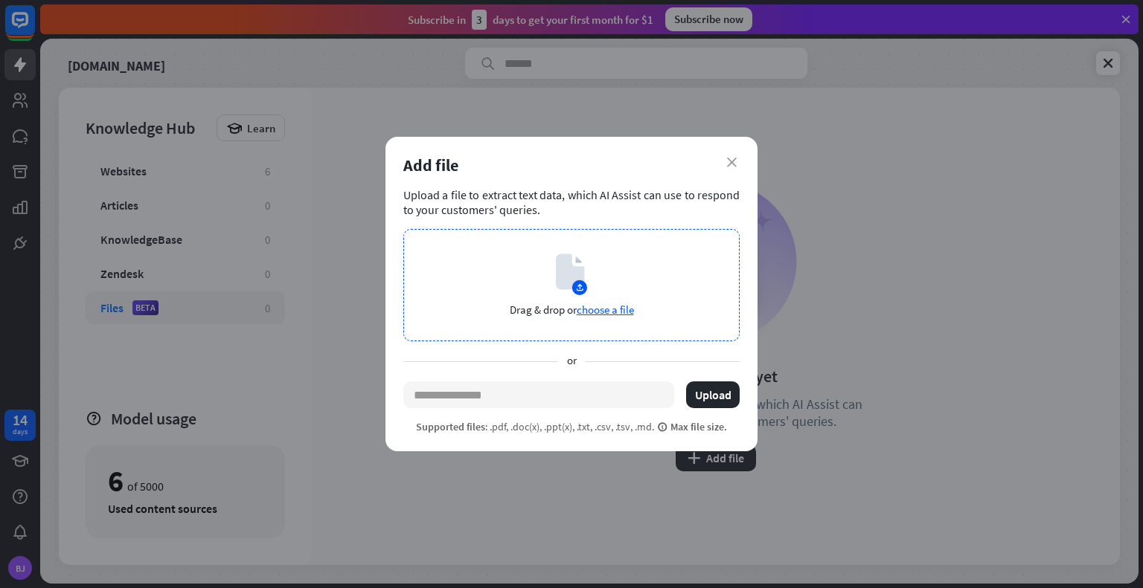
click at [591, 309] on span "choose a file" at bounding box center [605, 310] width 57 height 14
